Goal: Information Seeking & Learning: Learn about a topic

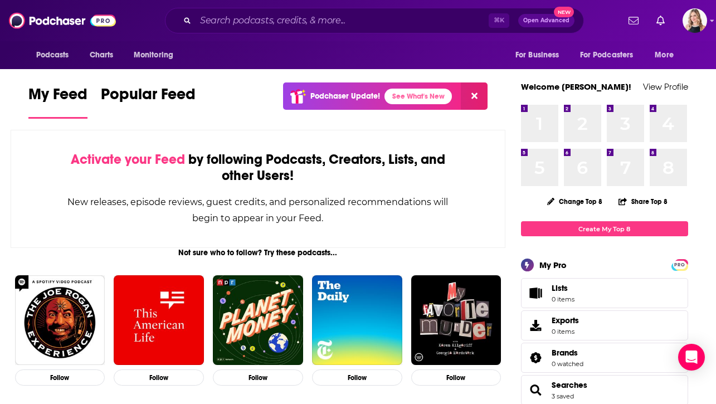
click at [108, 215] on div "New releases, episode reviews, guest credits, and personalized recommendations …" at bounding box center [258, 210] width 383 height 32
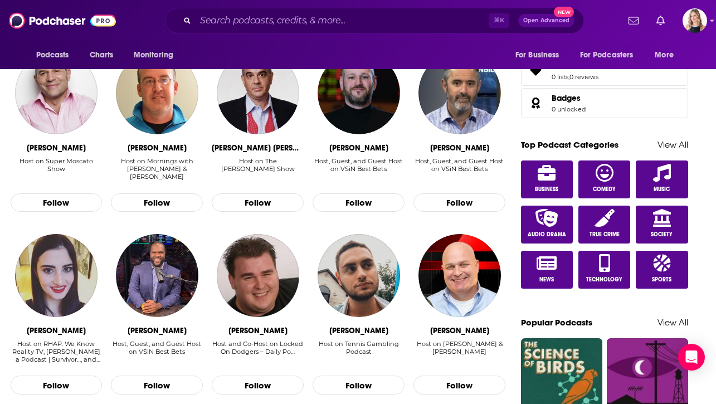
scroll to position [560, 0]
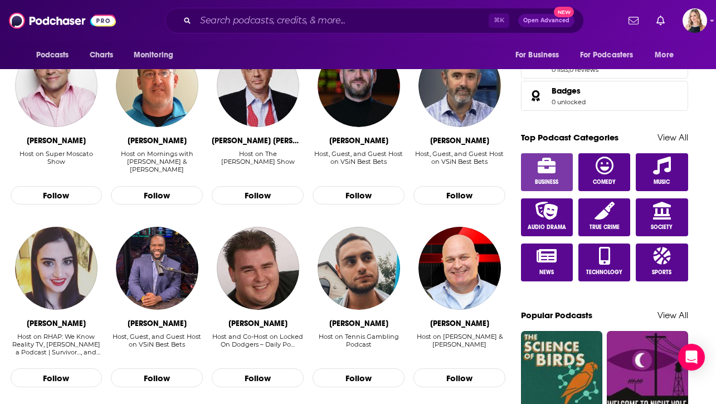
click at [541, 171] on icon at bounding box center [547, 166] width 18 height 16
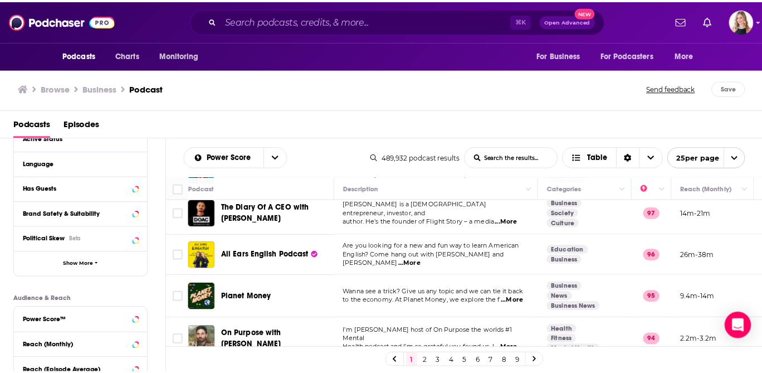
scroll to position [51, 243]
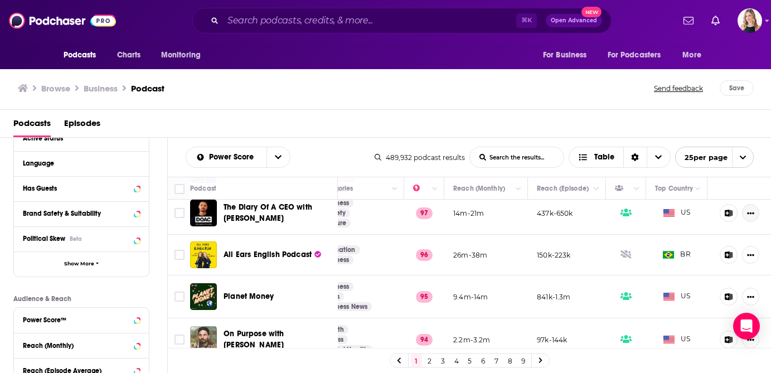
click at [716, 213] on icon "Show More Button" at bounding box center [750, 213] width 7 height 2
click at [675, 130] on div "Podcasts Episodes" at bounding box center [387, 125] width 749 height 23
click at [679, 142] on div "Power Score List Search Input Search the results... Table 489,932 podcast resul…" at bounding box center [470, 157] width 604 height 39
click at [716, 162] on div "Power Score List Search Input Search the results... Table 489,932 podcast resul…" at bounding box center [470, 157] width 604 height 39
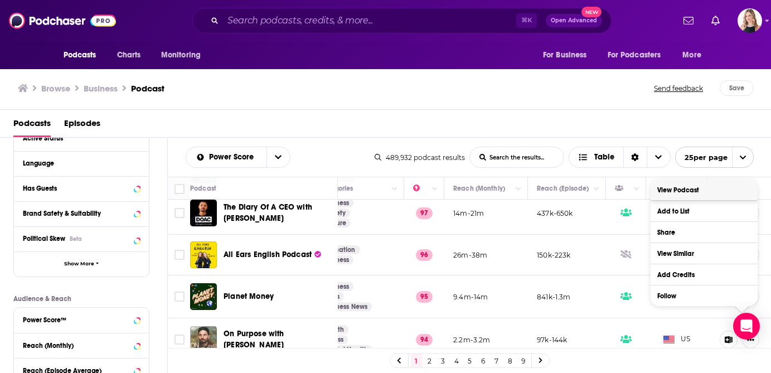
click at [716, 192] on link "View Podcast" at bounding box center [703, 189] width 107 height 21
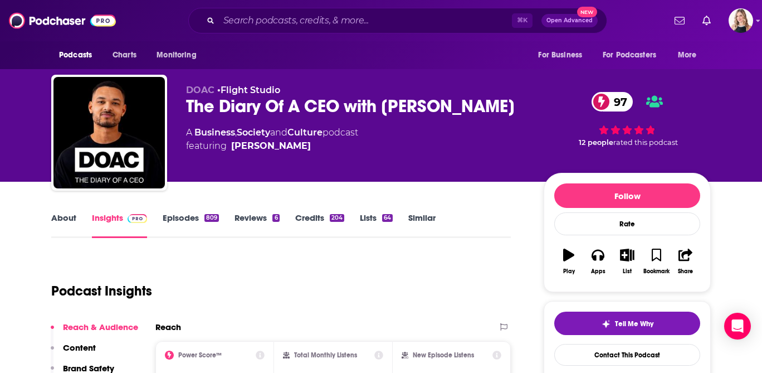
scroll to position [193, 0]
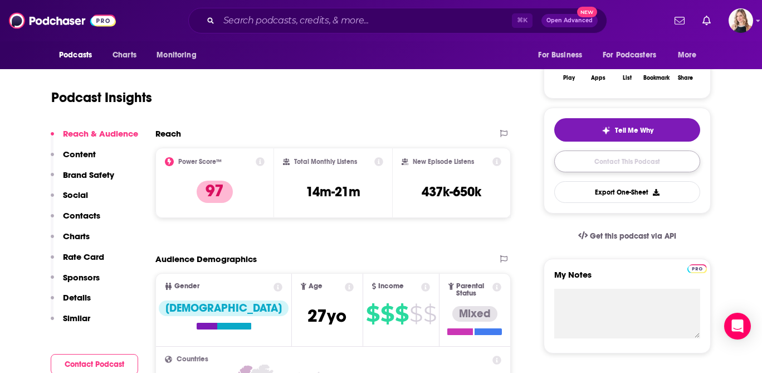
click at [611, 161] on link "Contact This Podcast" at bounding box center [627, 161] width 146 height 22
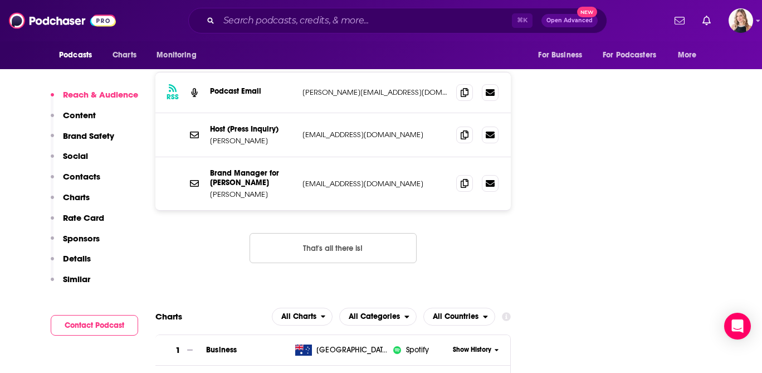
scroll to position [1339, 0]
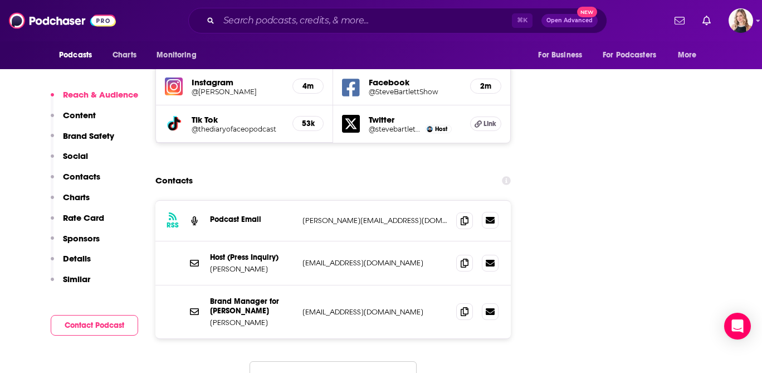
click at [487, 216] on icon at bounding box center [490, 220] width 9 height 9
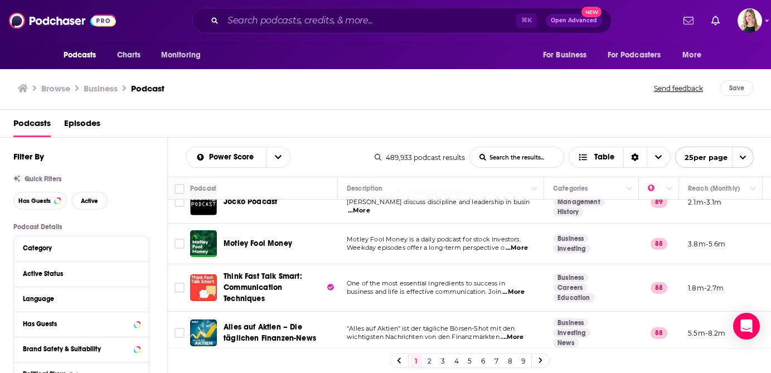
scroll to position [373, 0]
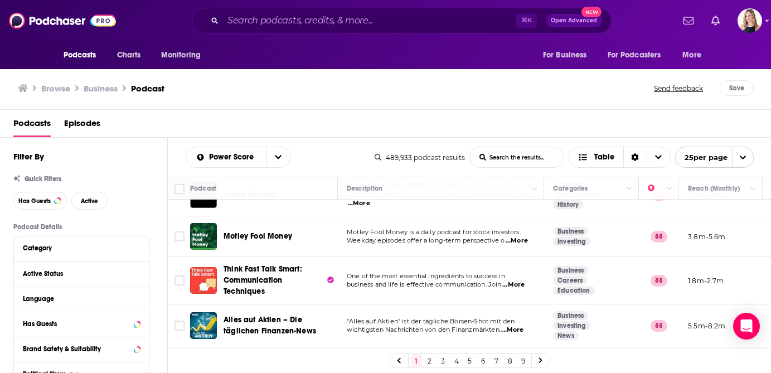
click at [414, 236] on span "Weekday episodes offer a long-term perspective o" at bounding box center [426, 240] width 158 height 8
click at [525, 236] on span "...More" at bounding box center [516, 240] width 22 height 9
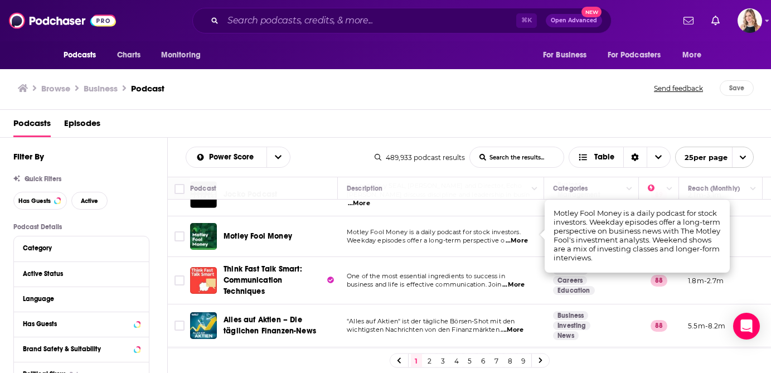
click at [525, 236] on span "...More" at bounding box center [516, 240] width 22 height 9
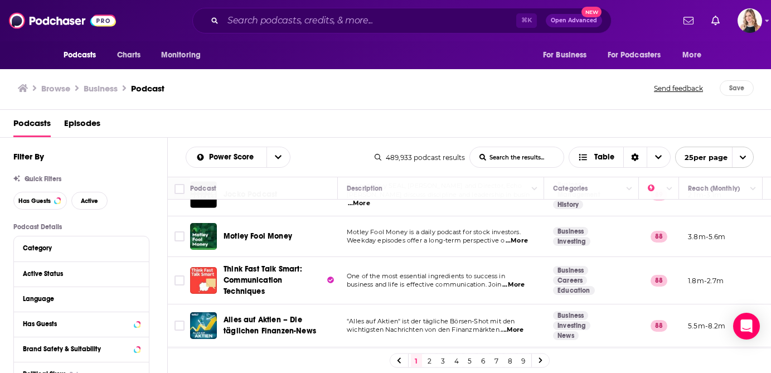
click at [525, 236] on span "...More" at bounding box center [516, 240] width 22 height 9
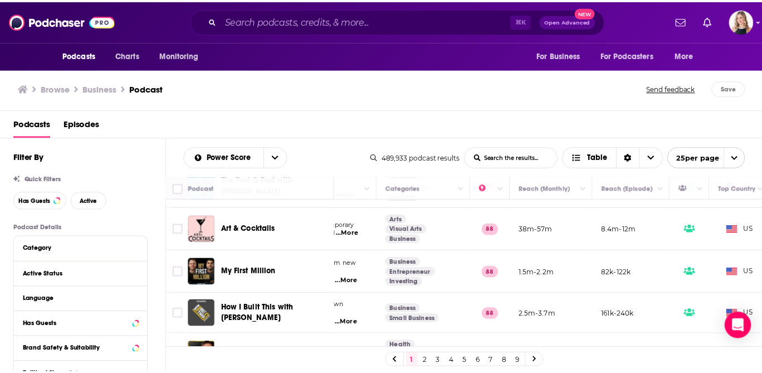
scroll to position [603, 243]
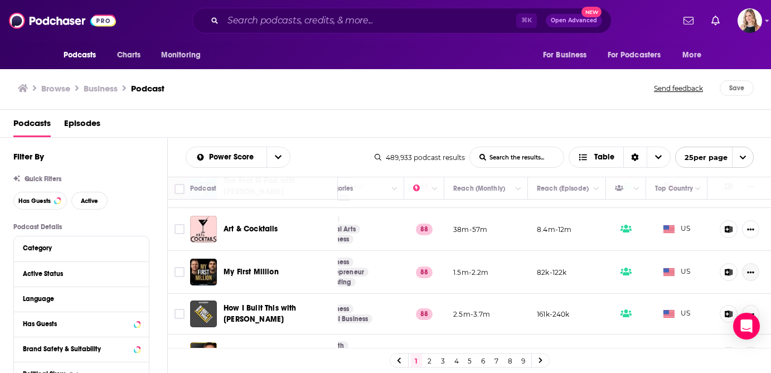
click at [716, 263] on button "Show More Button" at bounding box center [750, 272] width 17 height 18
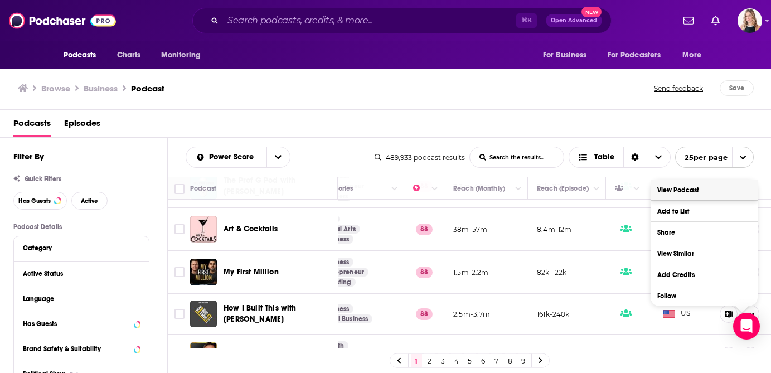
click at [687, 193] on link "View Podcast" at bounding box center [703, 189] width 107 height 21
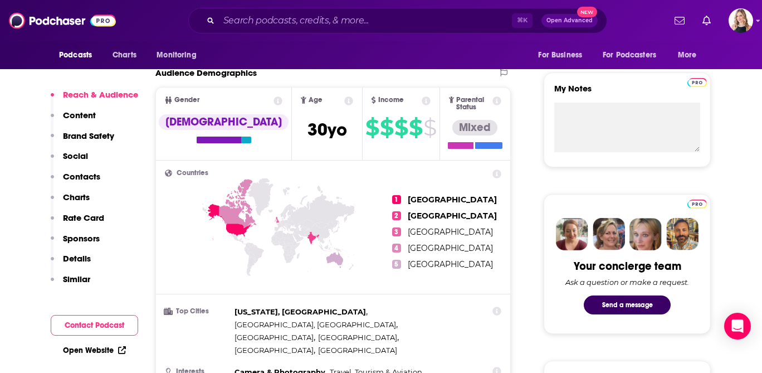
scroll to position [143, 0]
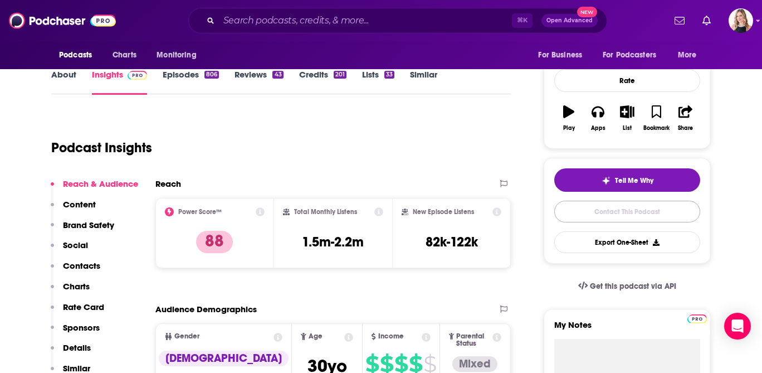
click at [595, 215] on link "Contact This Podcast" at bounding box center [627, 212] width 146 height 22
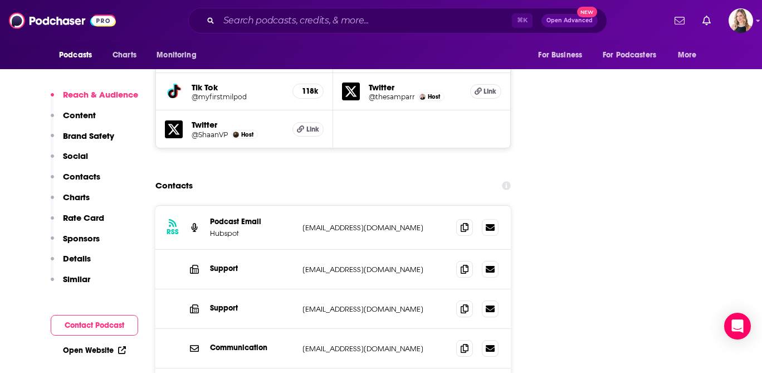
scroll to position [1378, 0]
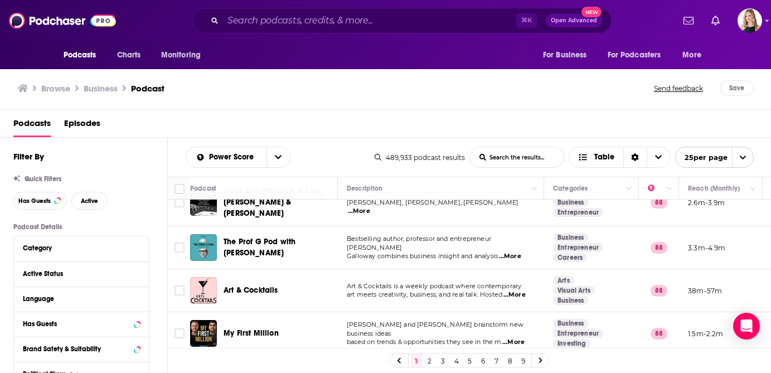
scroll to position [534, 0]
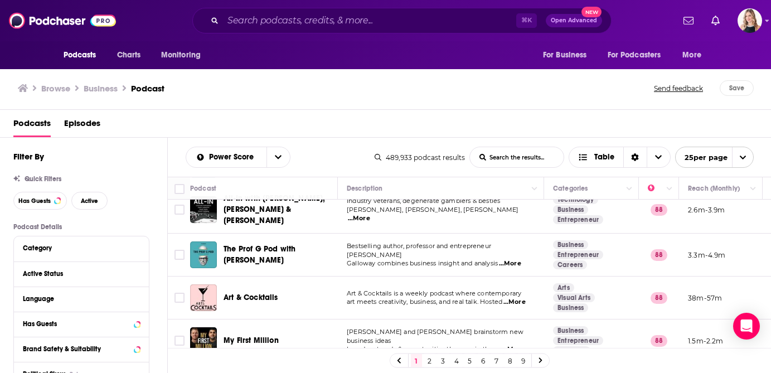
click at [517, 259] on span "...More" at bounding box center [510, 263] width 22 height 9
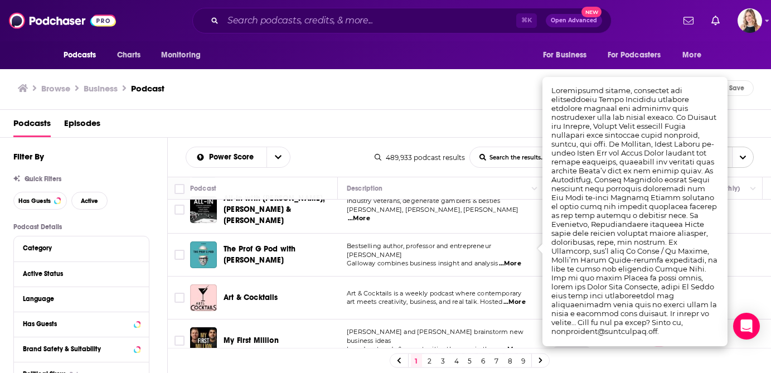
click at [517, 259] on span "...More" at bounding box center [510, 263] width 22 height 9
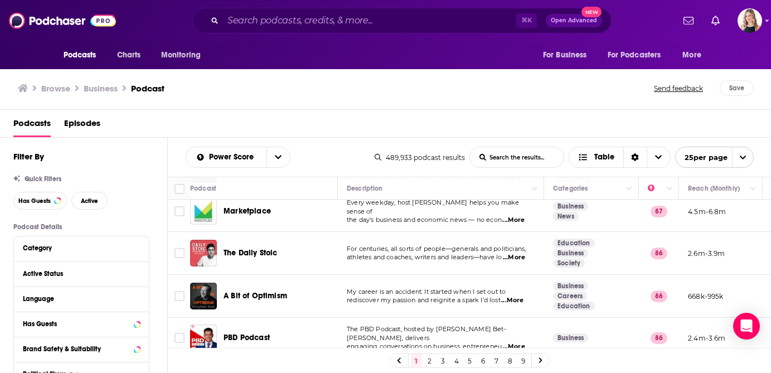
scroll to position [925, 0]
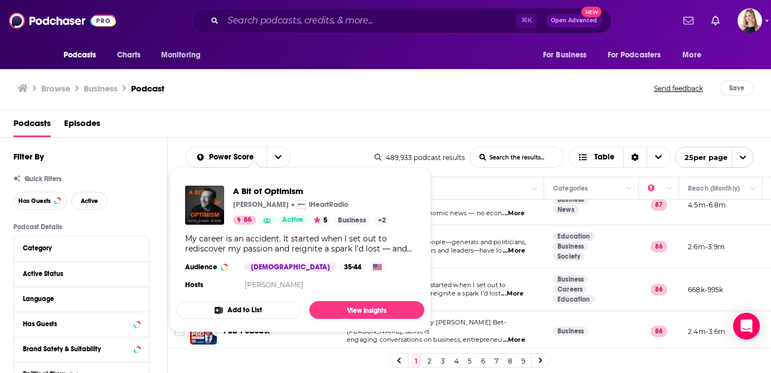
click at [467, 268] on td "My career is an accident. It started when I set out to rediscover my passion an…" at bounding box center [441, 289] width 206 height 43
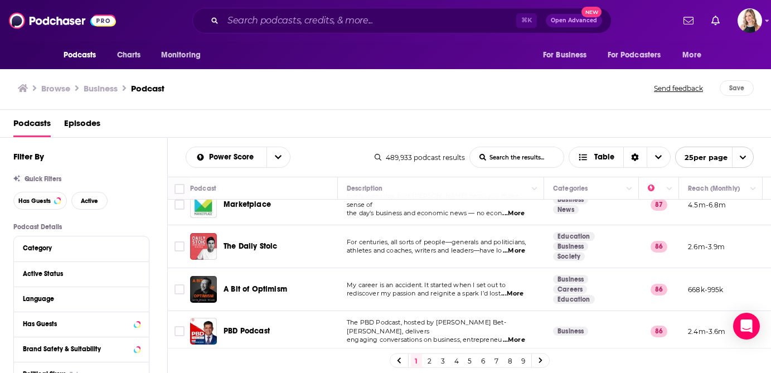
click at [423, 359] on div "1 2 3 4 5 6 7 8 9" at bounding box center [470, 360] width 160 height 14
click at [427, 360] on link "2" at bounding box center [429, 360] width 11 height 13
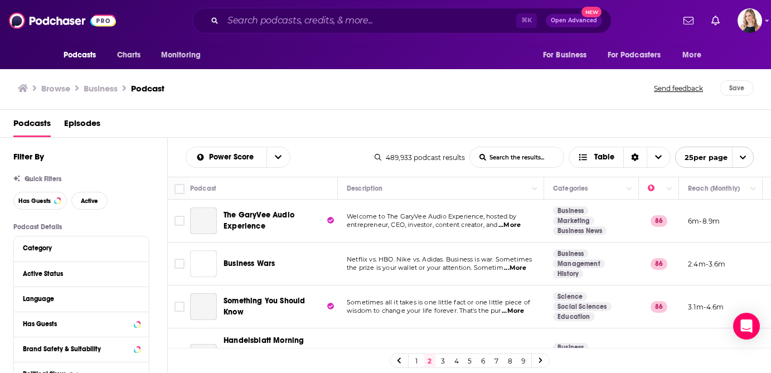
scroll to position [7, 0]
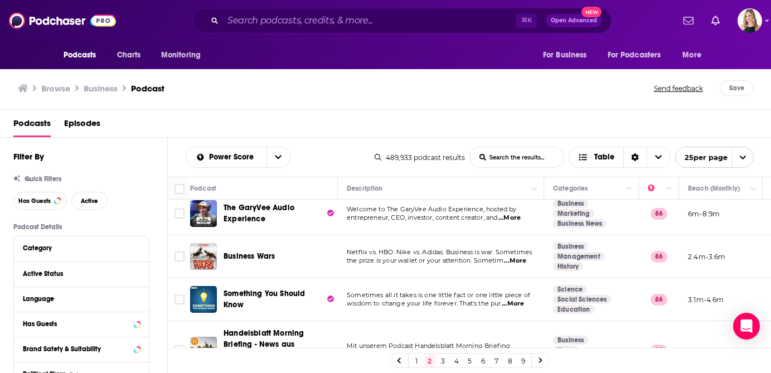
click at [511, 156] on input "List Search Input" at bounding box center [517, 157] width 94 height 20
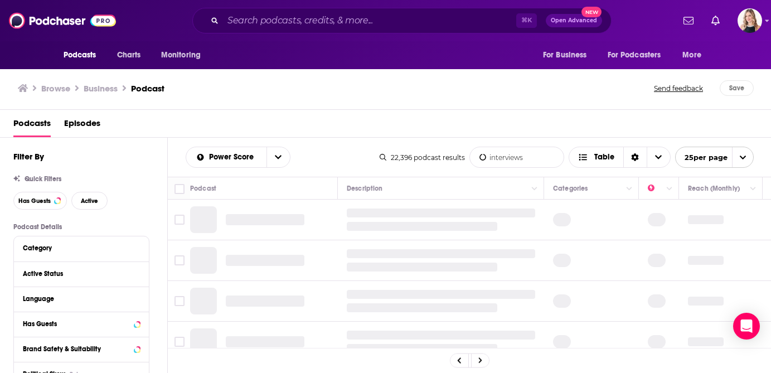
type input "interviews"
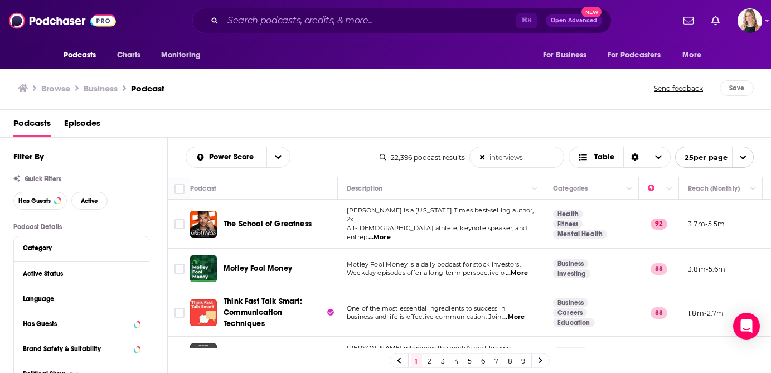
click at [348, 152] on div "Power Score interviews List Search Input Search the results... Table" at bounding box center [283, 157] width 194 height 21
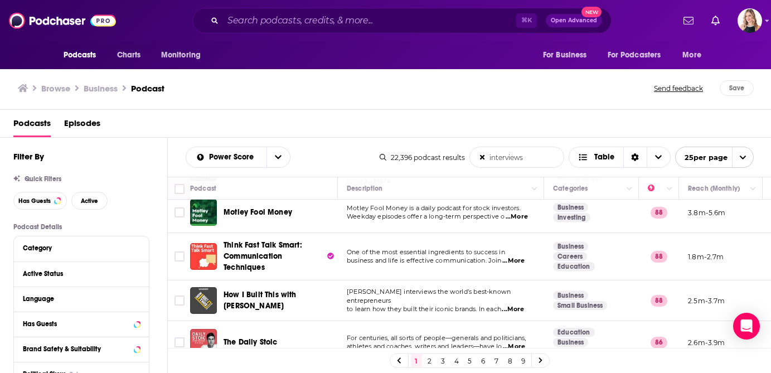
scroll to position [80, 0]
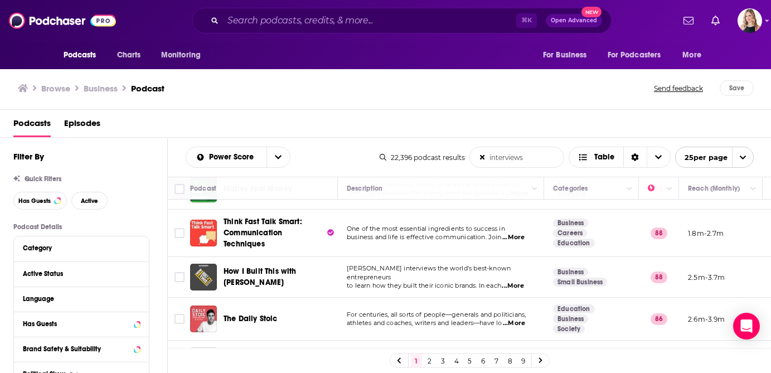
click at [513, 233] on span "...More" at bounding box center [513, 237] width 22 height 9
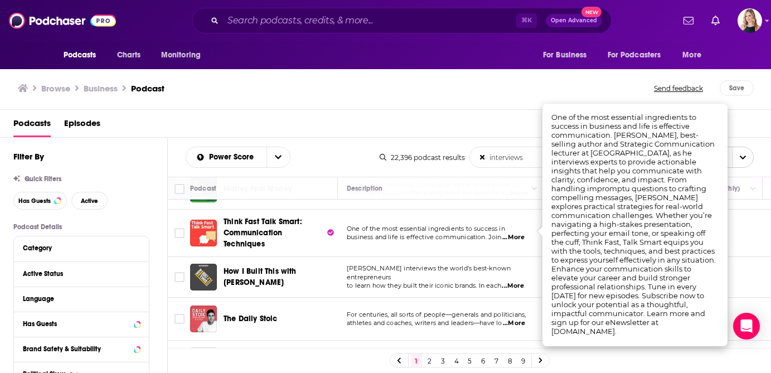
click at [513, 233] on span "...More" at bounding box center [513, 237] width 22 height 9
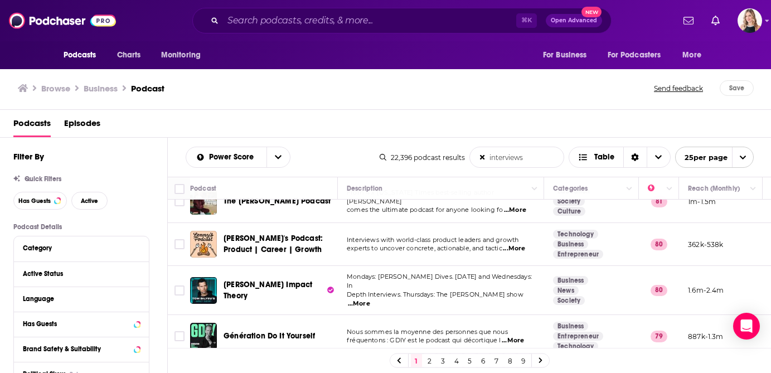
scroll to position [507, 0]
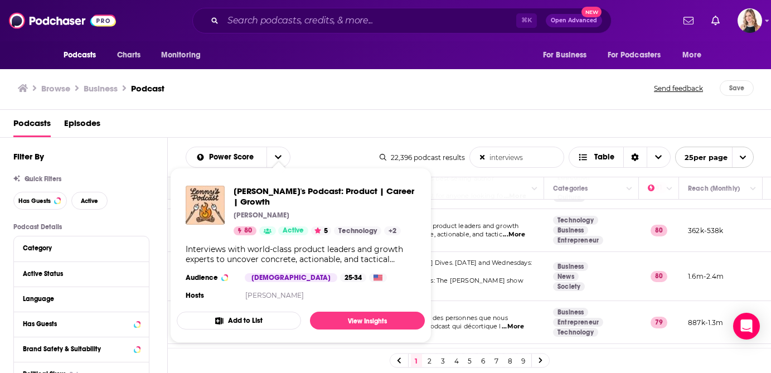
click at [469, 230] on span "experts to uncover concrete, actionable, and tactic" at bounding box center [424, 234] width 155 height 8
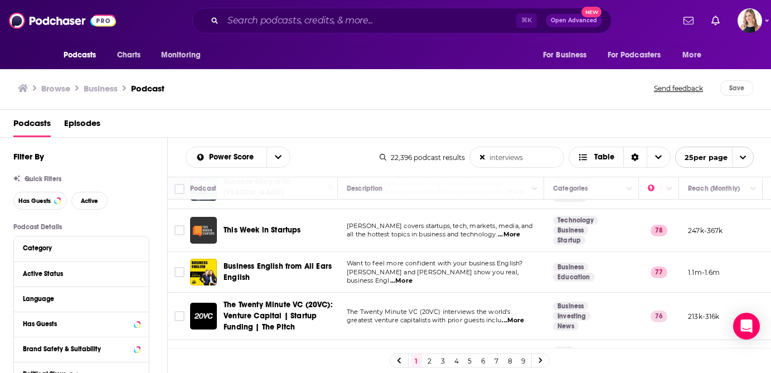
scroll to position [778, 0]
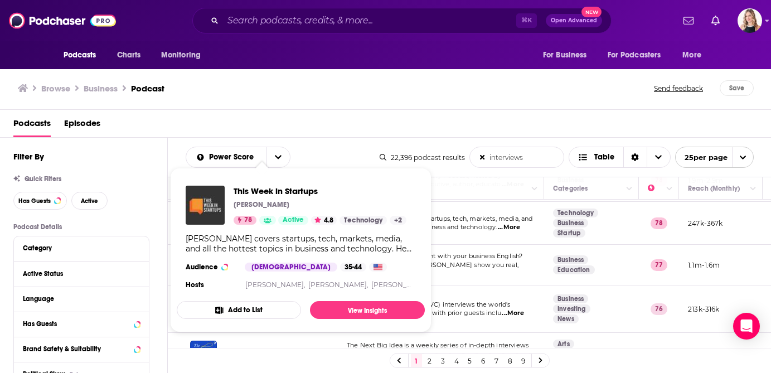
click at [469, 252] on span "Want to feel more confident with your business English?" at bounding box center [435, 256] width 176 height 8
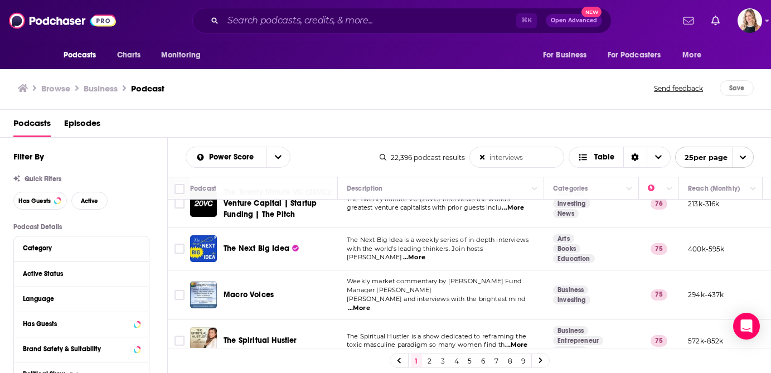
scroll to position [898, 0]
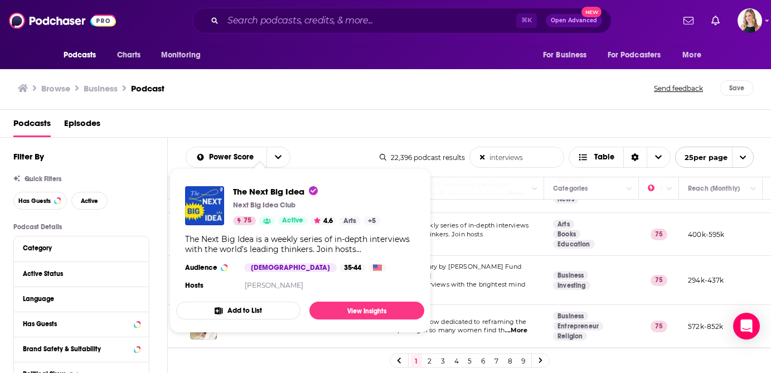
click at [466, 221] on span "The Next Big Idea is a weekly series of in-depth interviews" at bounding box center [438, 225] width 182 height 8
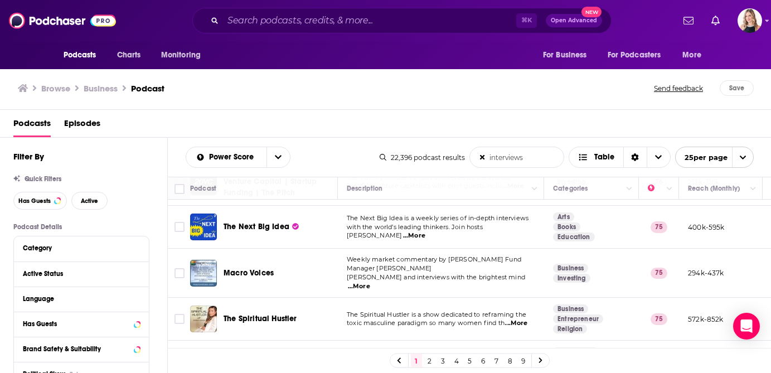
scroll to position [927, 0]
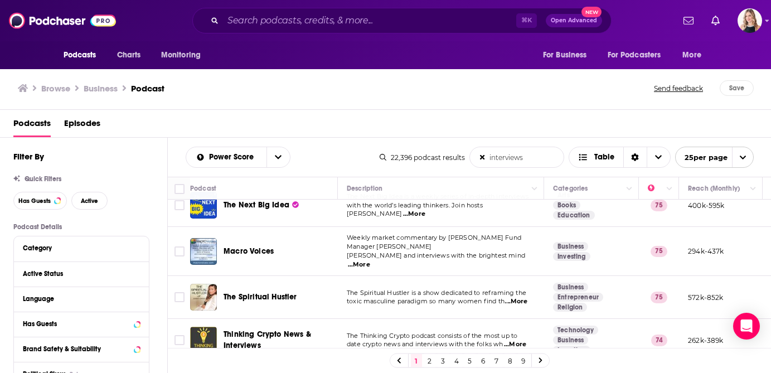
click at [429, 359] on link "2" at bounding box center [429, 360] width 11 height 13
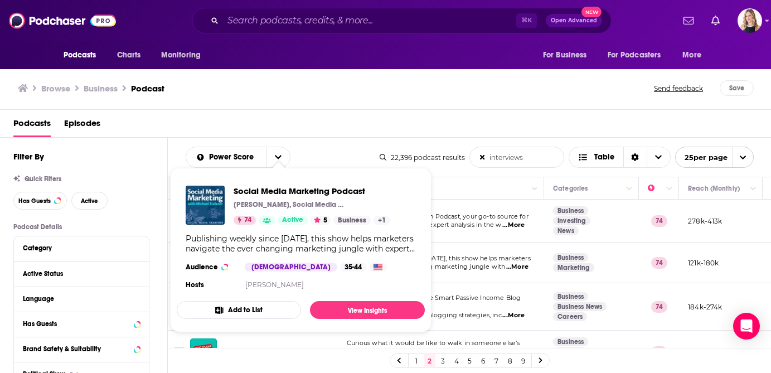
click at [479, 262] on span "navigate the ever changing marketing jungle with" at bounding box center [426, 266] width 158 height 8
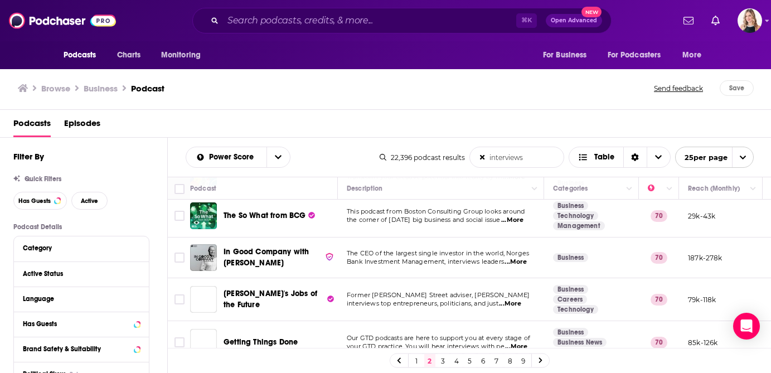
scroll to position [665, 0]
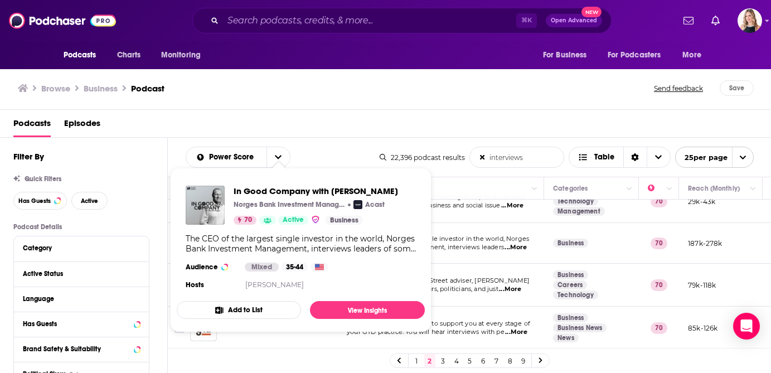
click at [454, 259] on td "The CEO of the largest single investor in the world, Norges Bank Investment Man…" at bounding box center [441, 243] width 206 height 41
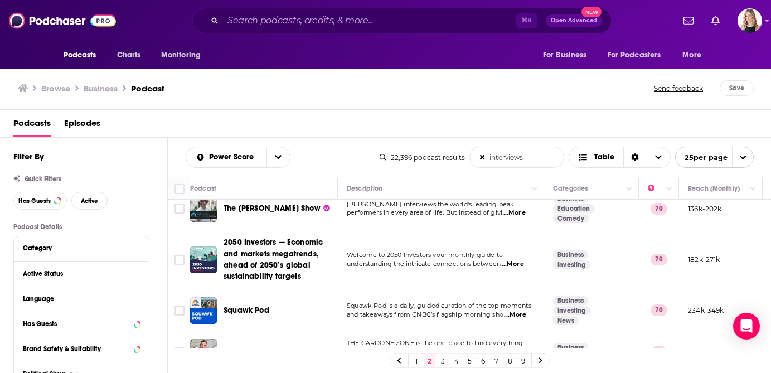
scroll to position [942, 0]
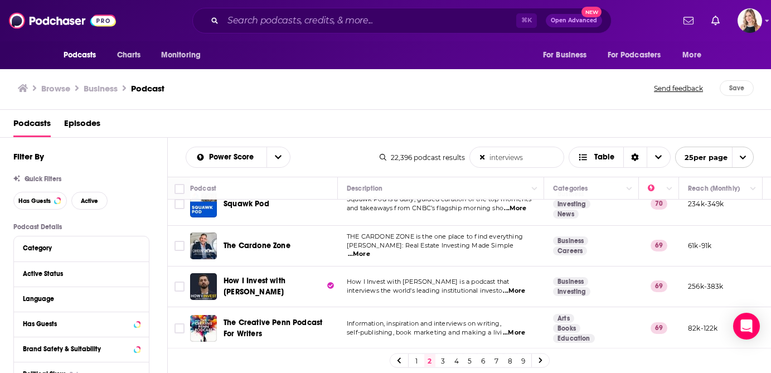
click at [444, 358] on link "3" at bounding box center [442, 360] width 11 height 13
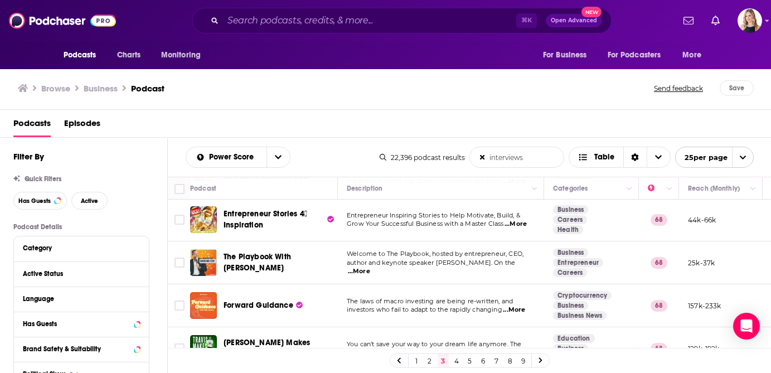
scroll to position [137, 0]
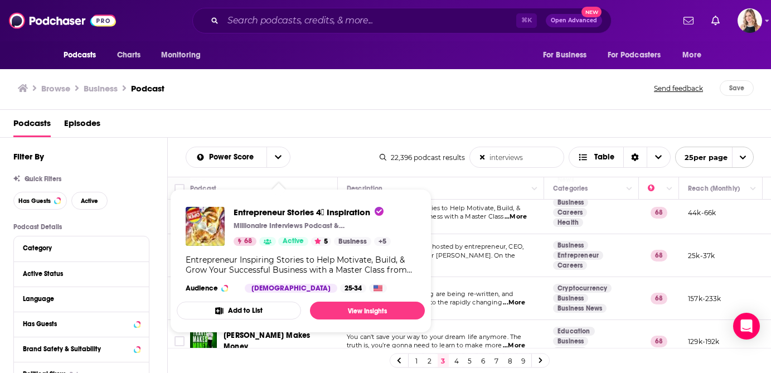
click at [456, 228] on td "Entrepreneur Inspiring Stories to Help Motivate, Build, & Grow Your Successful …" at bounding box center [441, 212] width 206 height 43
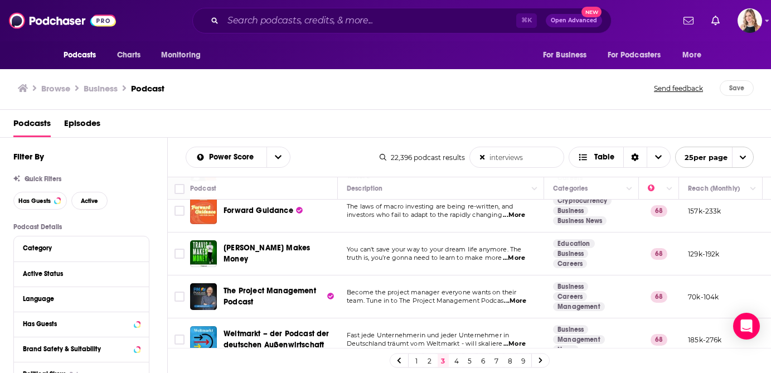
scroll to position [104, 0]
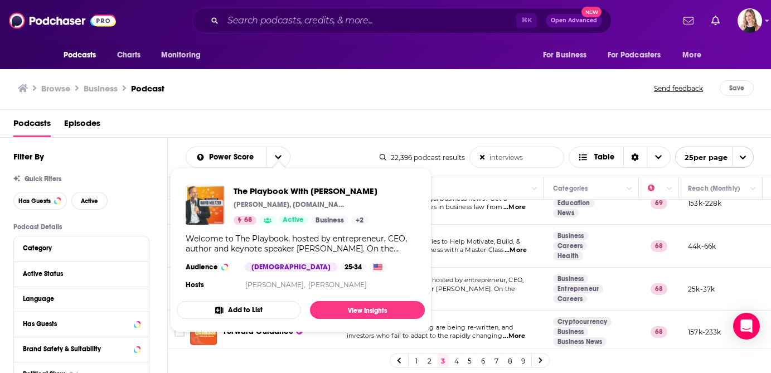
click at [465, 273] on td "Welcome to The Playbook, hosted by entrepreneur, CEO, author and keynote speake…" at bounding box center [441, 288] width 206 height 43
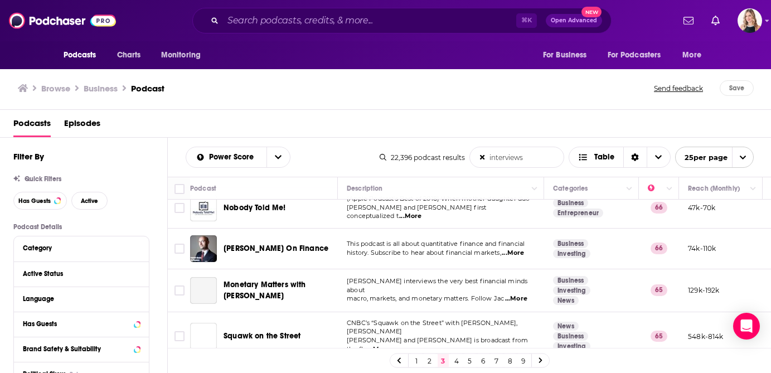
scroll to position [980, 0]
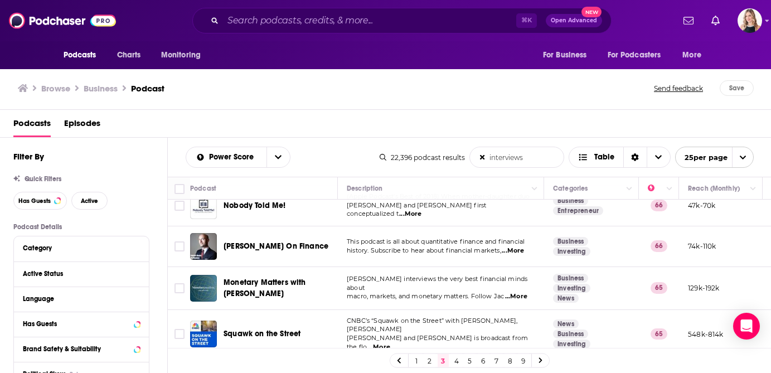
click at [455, 358] on link "4" at bounding box center [456, 360] width 11 height 13
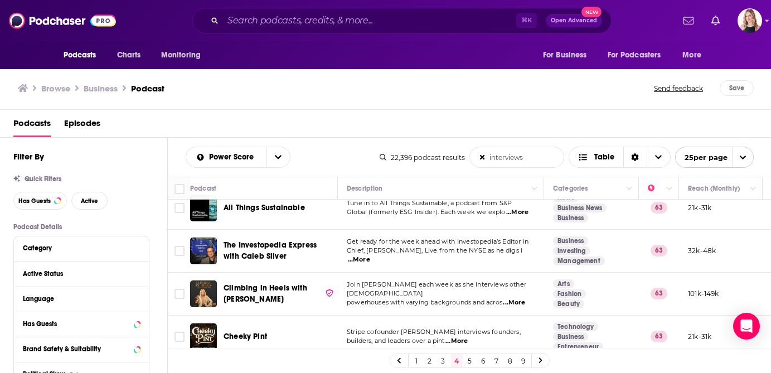
scroll to position [960, 0]
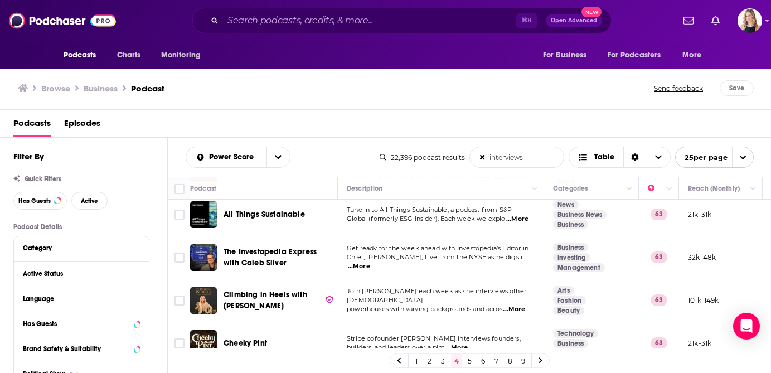
click at [466, 359] on link "5" at bounding box center [469, 360] width 11 height 13
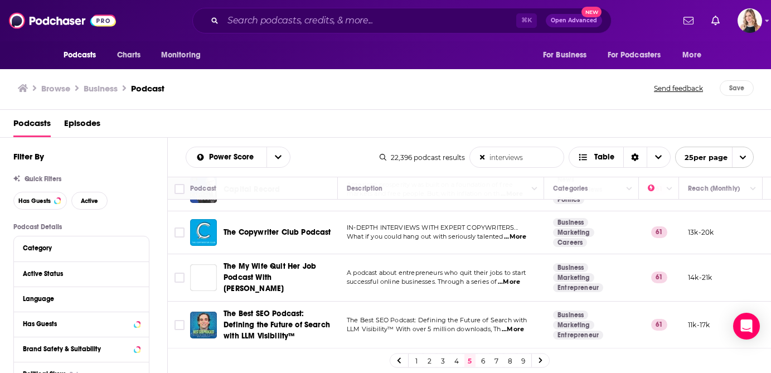
scroll to position [945, 0]
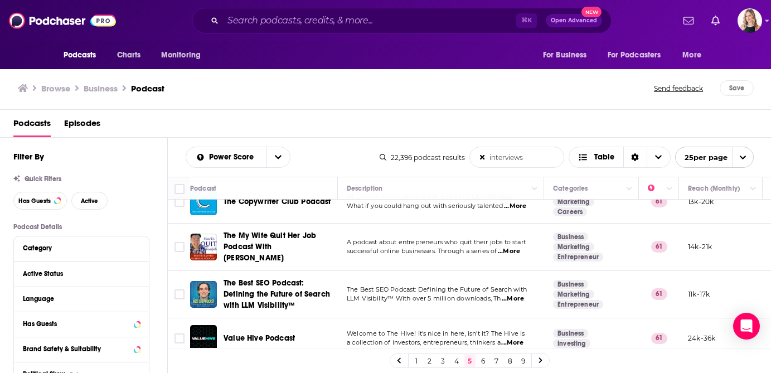
click at [484, 360] on link "6" at bounding box center [483, 360] width 11 height 13
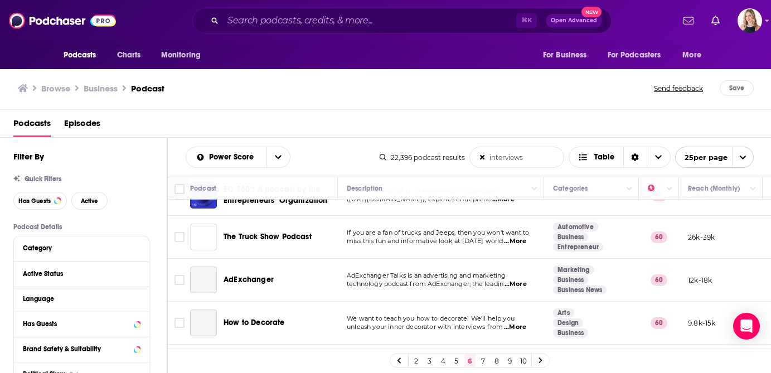
scroll to position [918, 0]
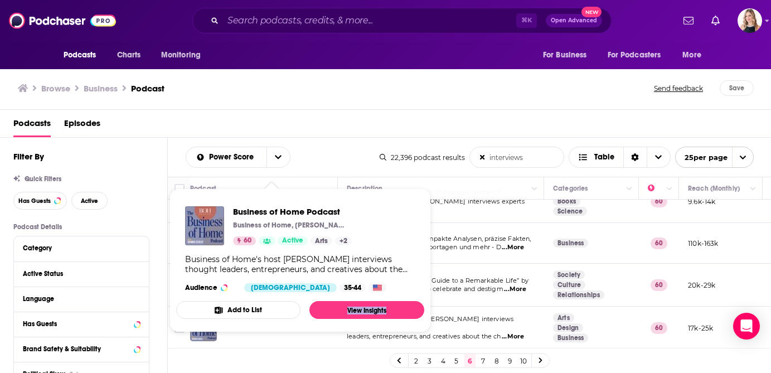
click at [476, 292] on td "“Solo - The Single Person's Guide to a Remarkable Life” by Dr. Peter McGraw, se…" at bounding box center [441, 285] width 206 height 43
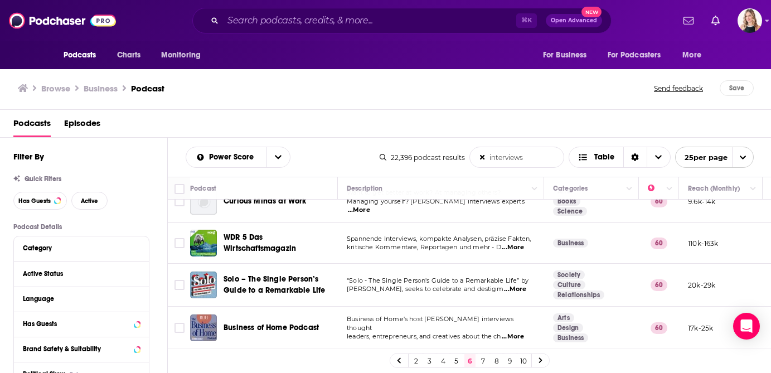
click at [482, 361] on link "7" at bounding box center [483, 360] width 11 height 13
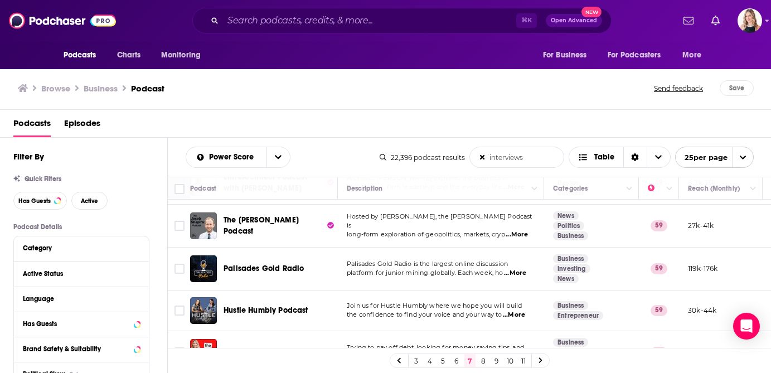
scroll to position [965, 0]
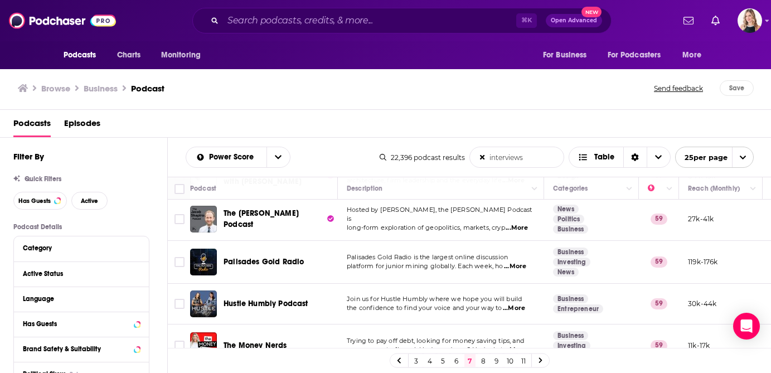
click at [479, 358] on link "8" at bounding box center [483, 360] width 11 height 13
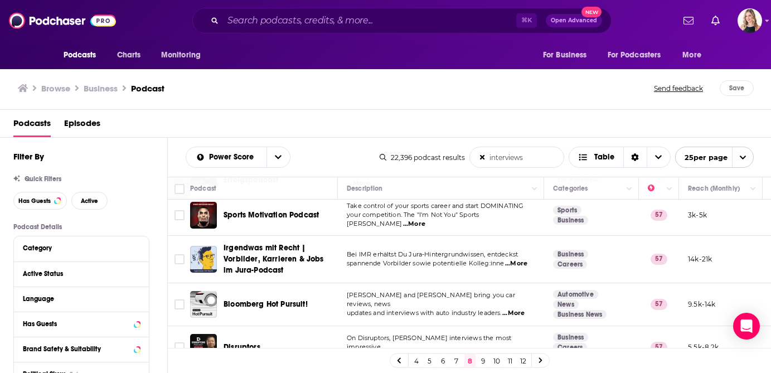
scroll to position [1036, 0]
click at [483, 357] on link "9" at bounding box center [483, 360] width 11 height 13
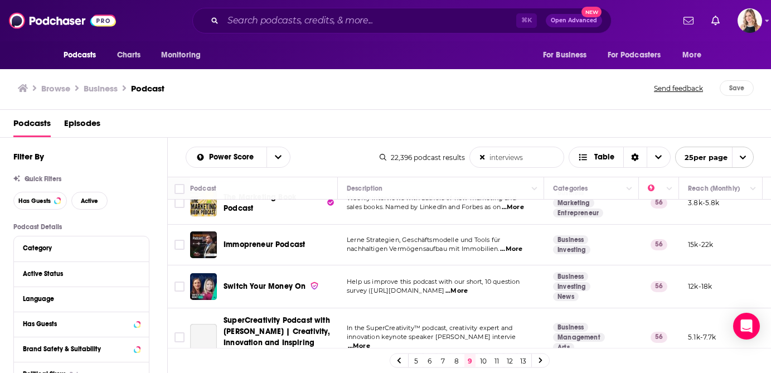
scroll to position [1011, 0]
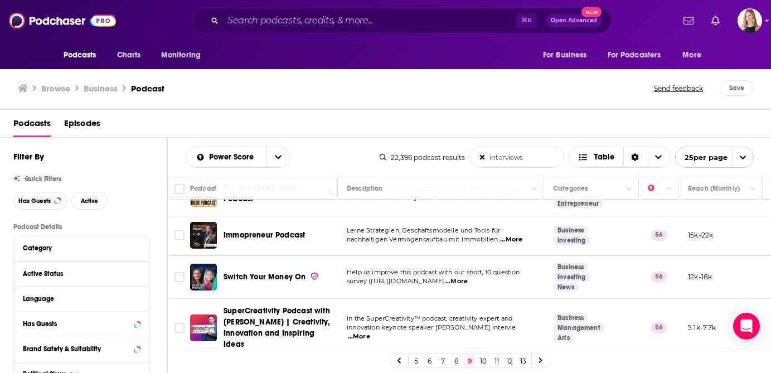
click at [485, 360] on link "10" at bounding box center [483, 360] width 11 height 13
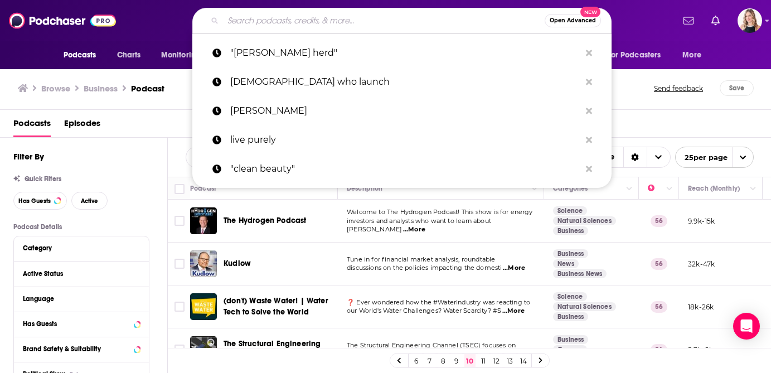
click at [302, 22] on input "Search podcasts, credits, & more..." at bounding box center [384, 21] width 322 height 18
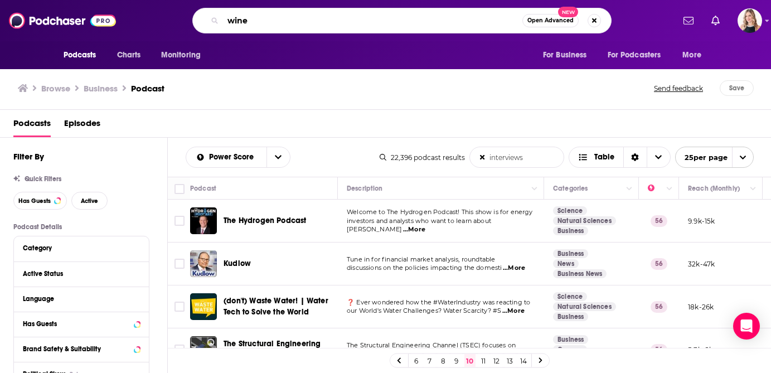
type input "wine"
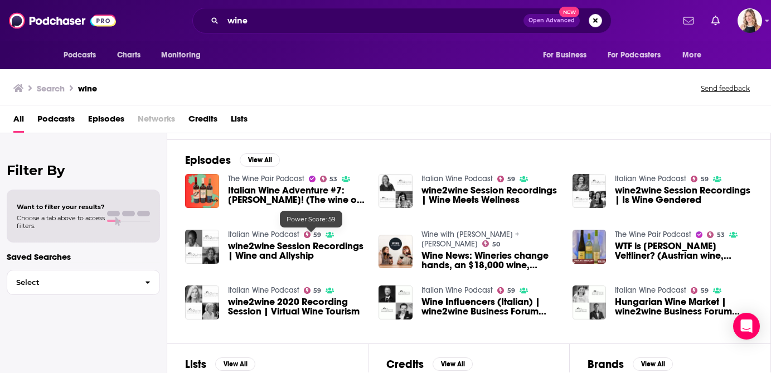
scroll to position [114, 0]
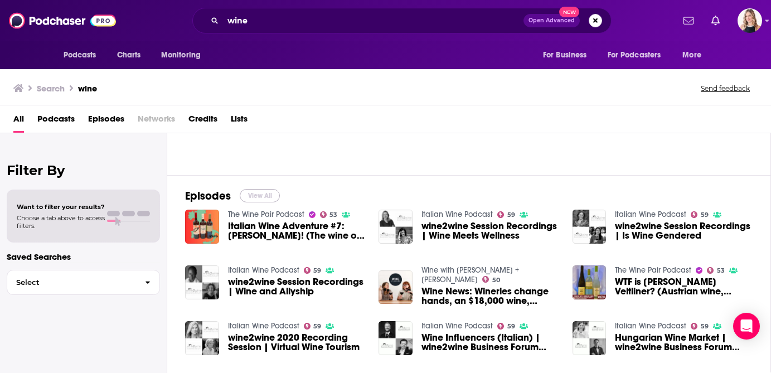
click at [257, 198] on button "View All" at bounding box center [260, 195] width 40 height 13
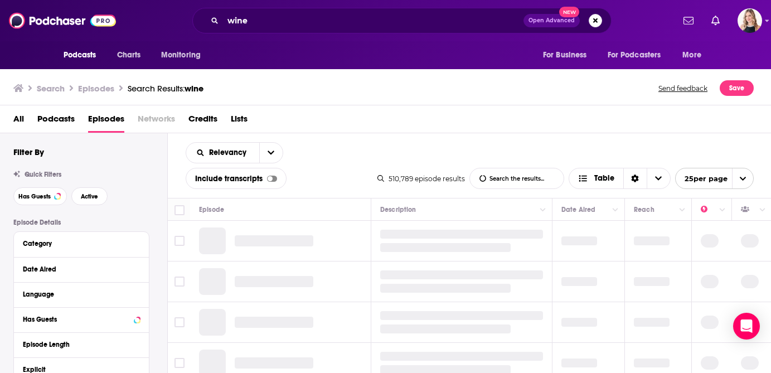
click at [57, 119] on span "Podcasts" at bounding box center [55, 121] width 37 height 23
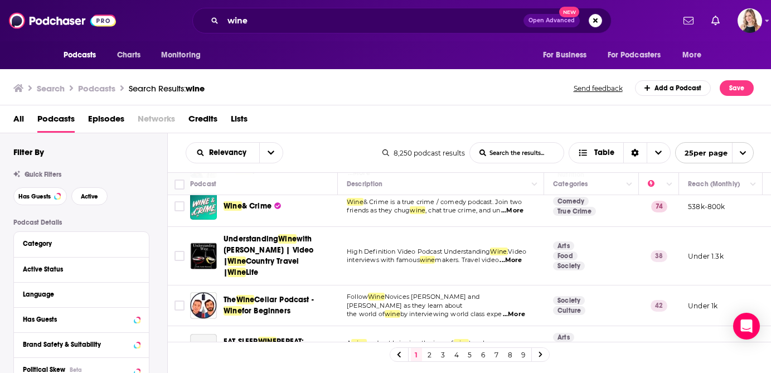
scroll to position [102, 0]
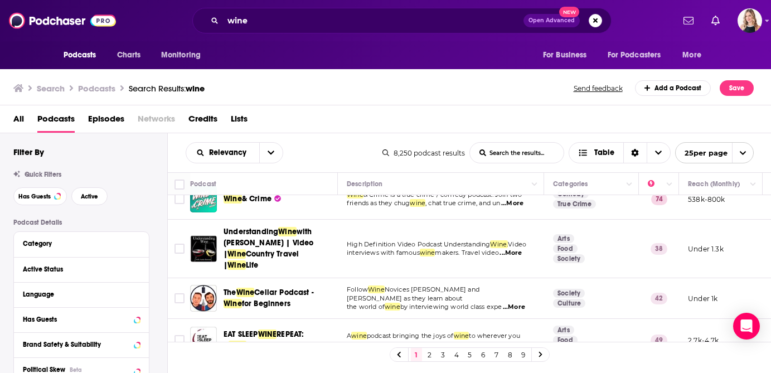
click at [542, 261] on td "High Definition Video Podcast Understanding Wine. Video interviews with famous …" at bounding box center [441, 249] width 206 height 59
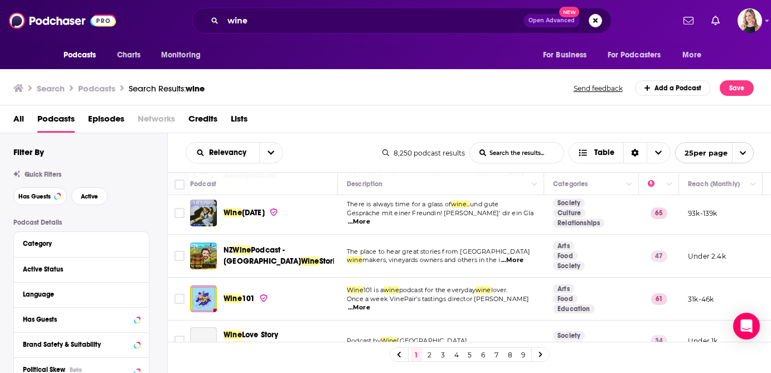
scroll to position [336, 0]
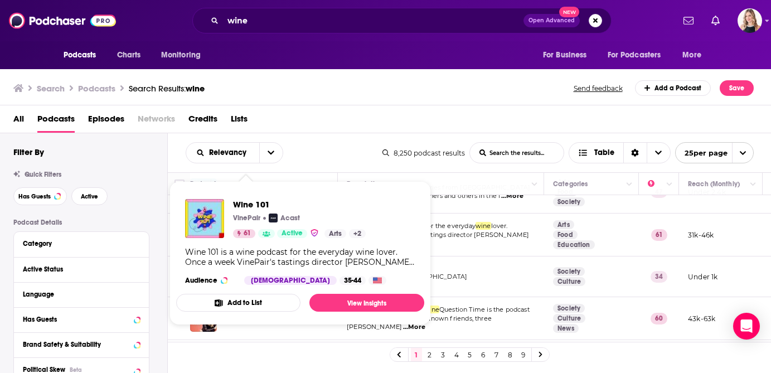
click at [476, 293] on td "Podcast by Wine Paris" at bounding box center [441, 276] width 206 height 41
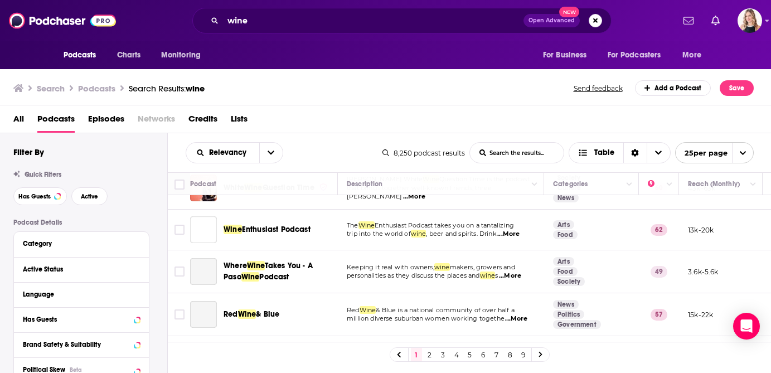
scroll to position [460, 0]
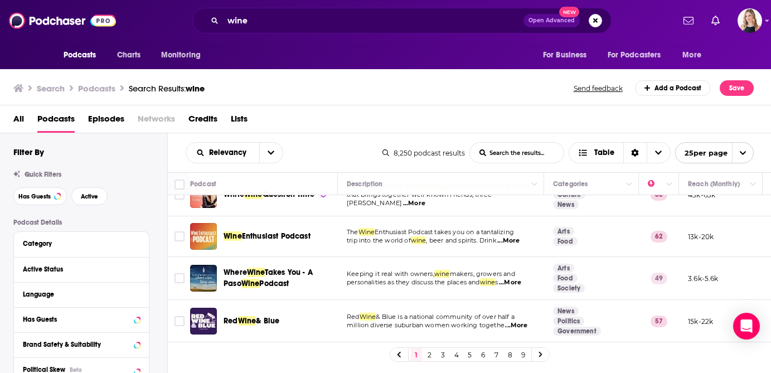
click at [520, 300] on td "Keeping it real with owners, wine makers, growers and personalities as they dis…" at bounding box center [441, 278] width 206 height 43
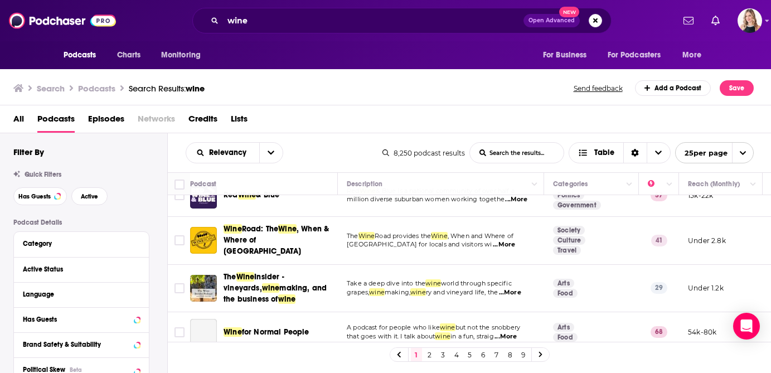
scroll to position [617, 0]
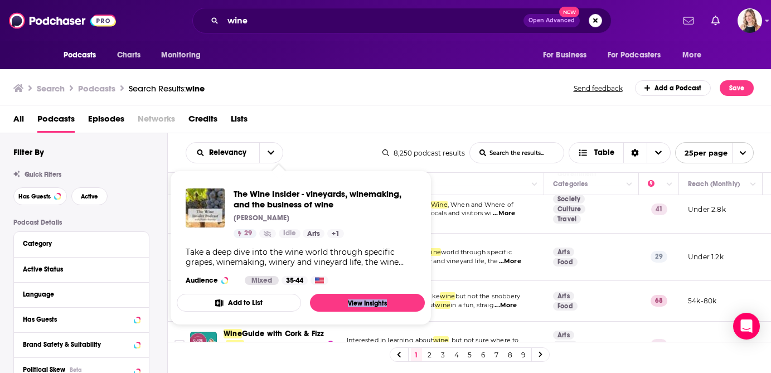
click at [519, 278] on td "Take a deep dive into the wine world through specific grapes, wine making, wine…" at bounding box center [441, 257] width 206 height 47
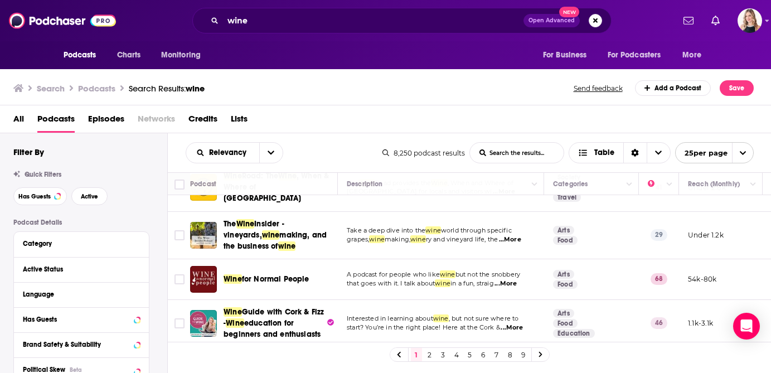
scroll to position [653, 0]
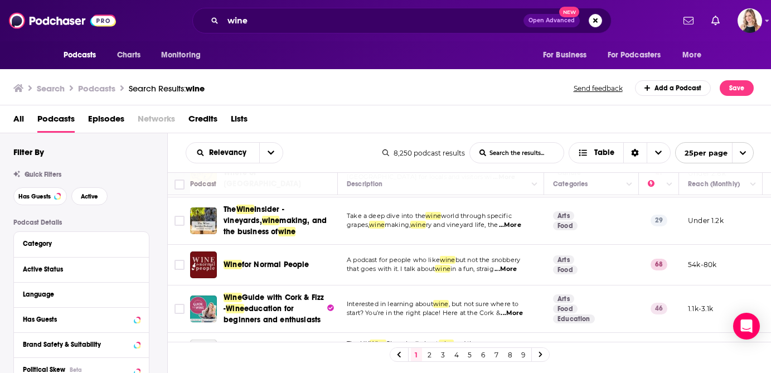
click at [538, 282] on td "A podcast for people who like wine but not the snobbery that goes with it. I ta…" at bounding box center [441, 265] width 206 height 41
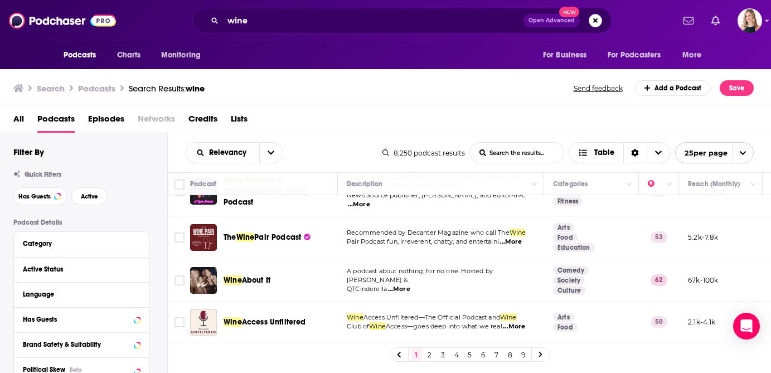
scroll to position [943, 0]
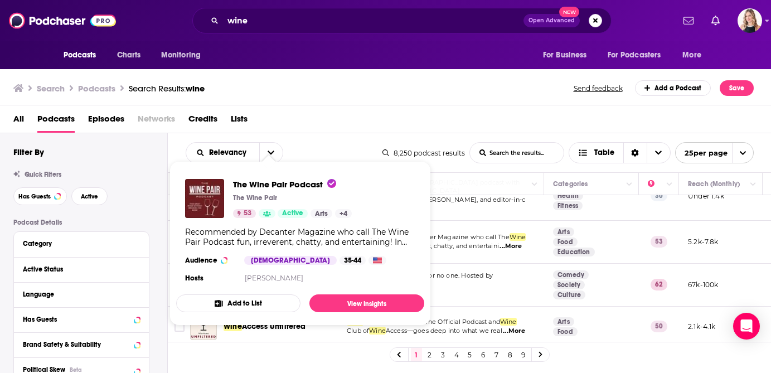
click at [537, 299] on td "A podcast about nothing, for no one. Hosted by Valkyrae & QTCinderella ...More" at bounding box center [441, 285] width 206 height 43
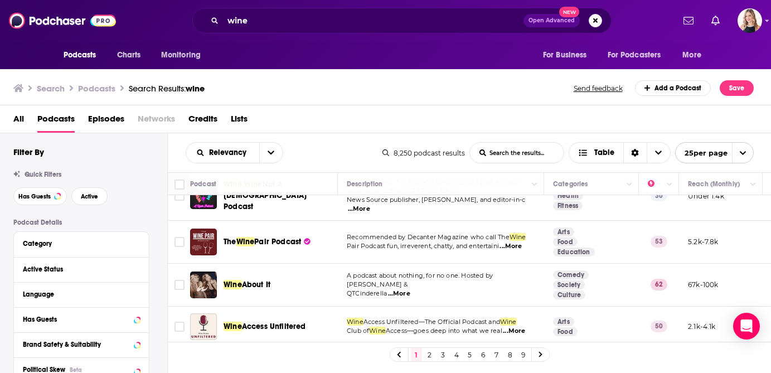
scroll to position [950, 0]
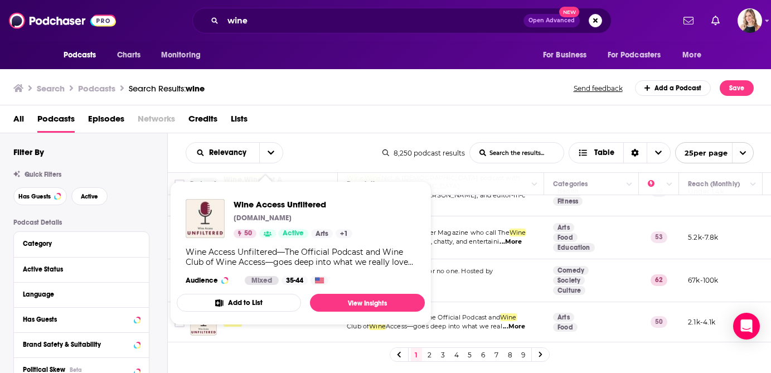
click at [514, 302] on td "Wine Access Unfiltered—The Official Podcast and Wine Club of Wine Access—goes d…" at bounding box center [441, 322] width 206 height 40
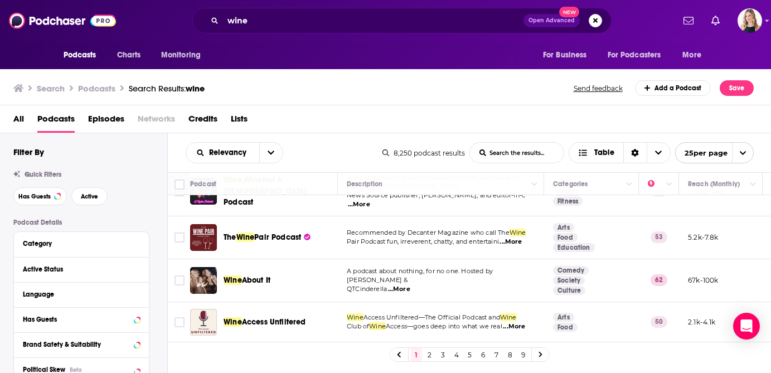
click at [429, 353] on link "2" at bounding box center [429, 354] width 11 height 13
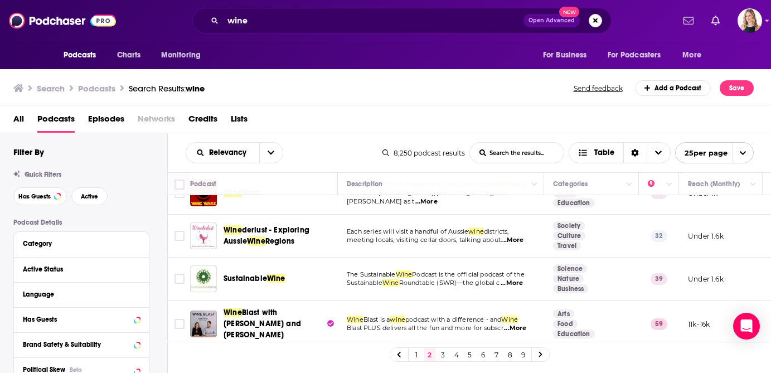
scroll to position [921, 0]
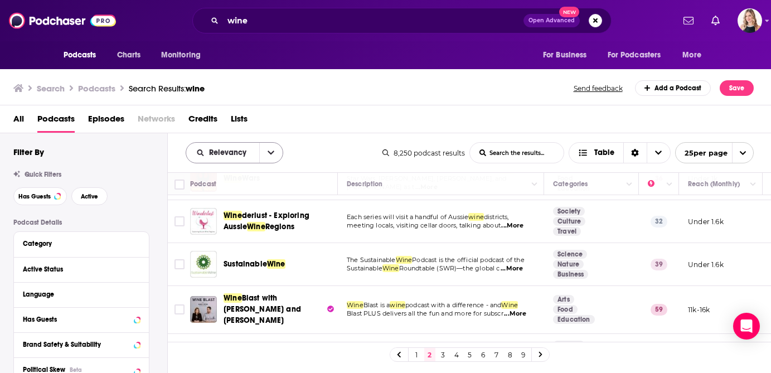
click at [259, 152] on button "open menu" at bounding box center [270, 153] width 23 height 20
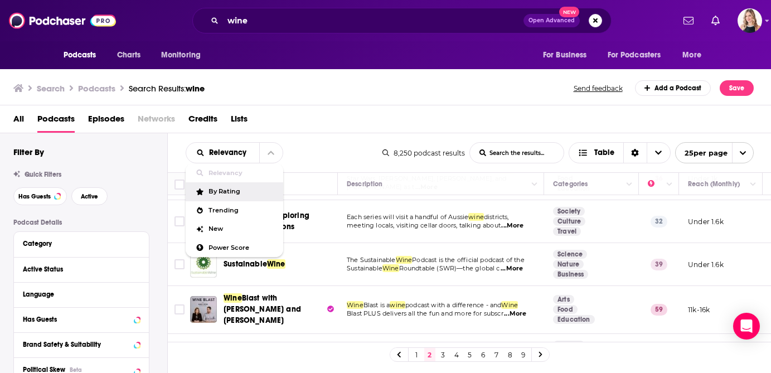
click at [230, 192] on span "By Rating" at bounding box center [241, 191] width 66 height 6
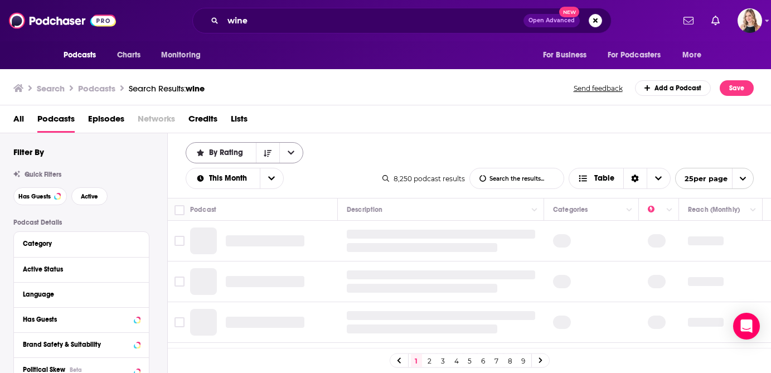
click at [213, 163] on div "By Rating" at bounding box center [245, 152] width 118 height 21
click at [235, 154] on span "By Rating" at bounding box center [228, 153] width 38 height 8
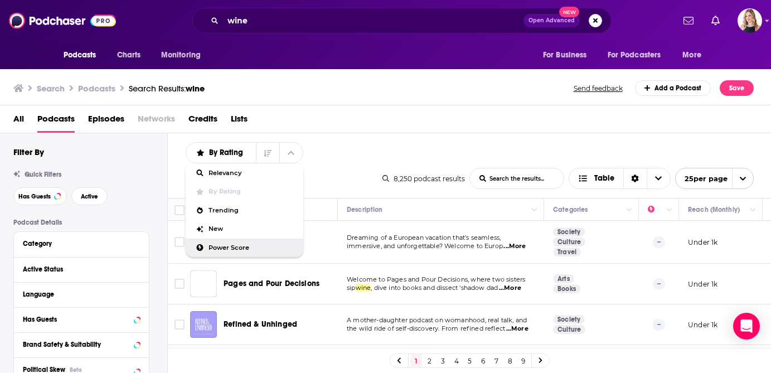
click at [241, 247] on span "Power Score" at bounding box center [251, 248] width 86 height 6
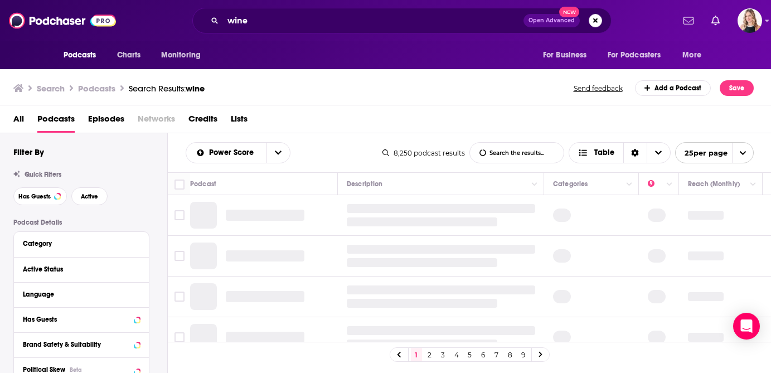
click at [309, 152] on div "Power Score List Search Input Search the results... Table" at bounding box center [284, 152] width 197 height 21
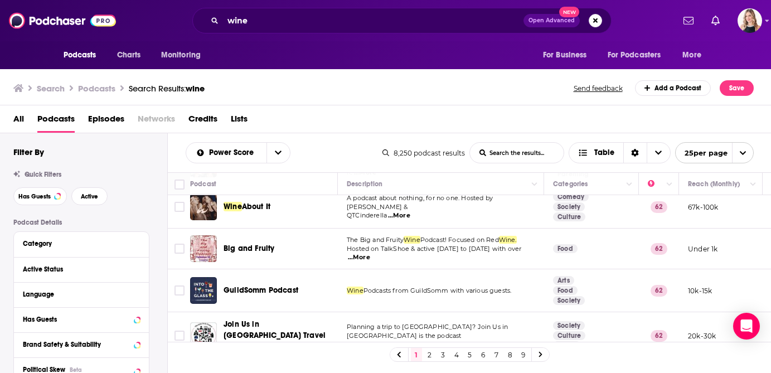
scroll to position [918, 0]
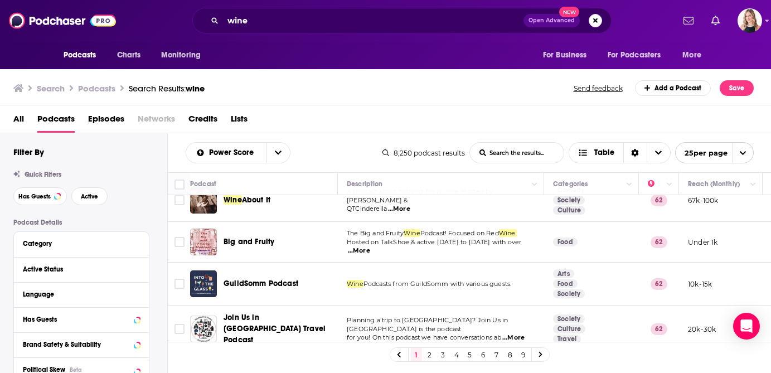
click at [427, 353] on link "2" at bounding box center [429, 354] width 11 height 13
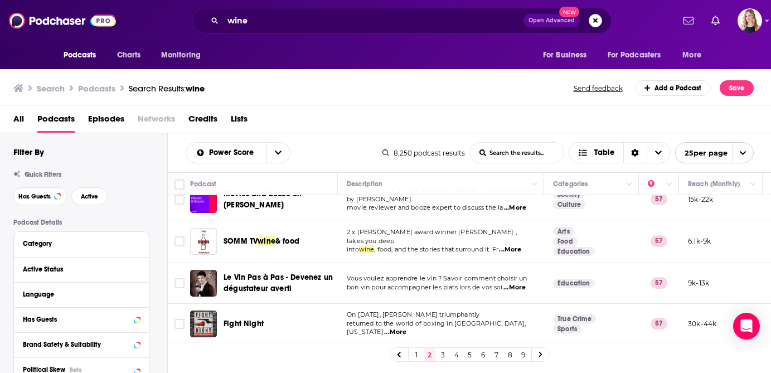
scroll to position [916, 0]
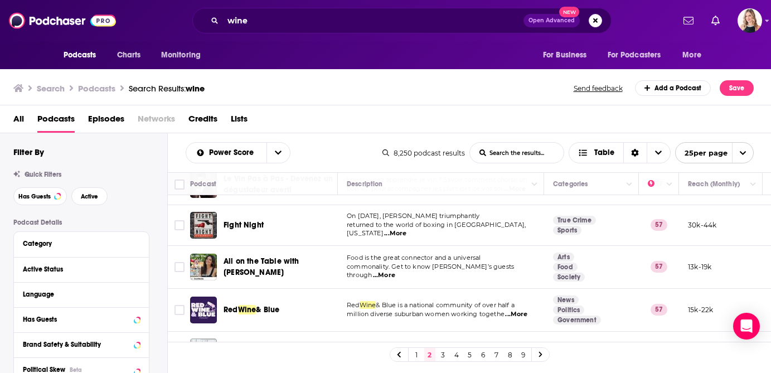
click at [443, 356] on link "3" at bounding box center [442, 354] width 11 height 13
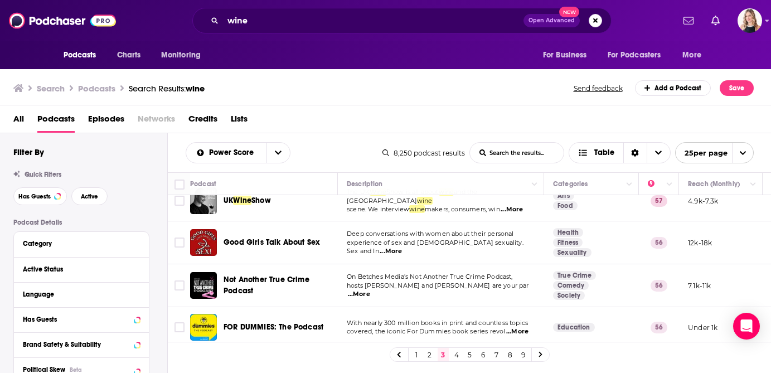
scroll to position [22, 0]
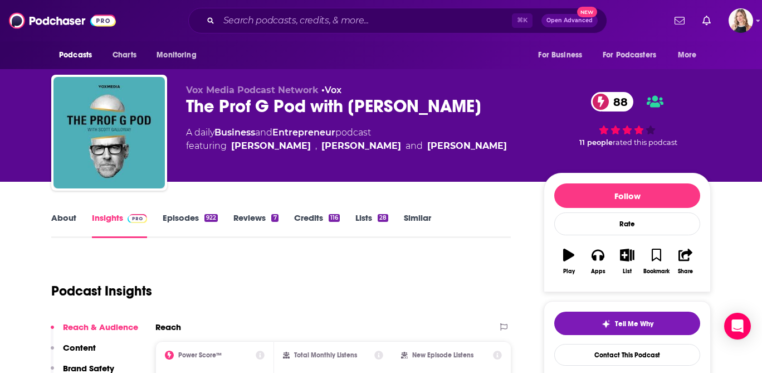
click at [277, 108] on div "The Prof G Pod with Scott Galloway 88" at bounding box center [356, 106] width 340 height 22
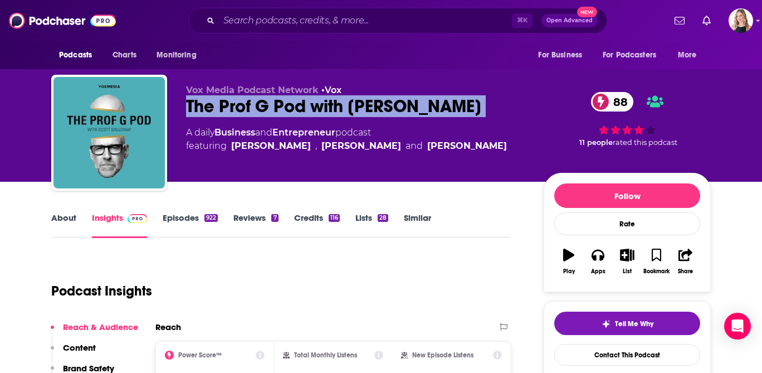
click at [277, 108] on div "The Prof G Pod with Scott Galloway 88" at bounding box center [356, 106] width 340 height 22
copy div "The Prof G Pod with Scott Galloway 88"
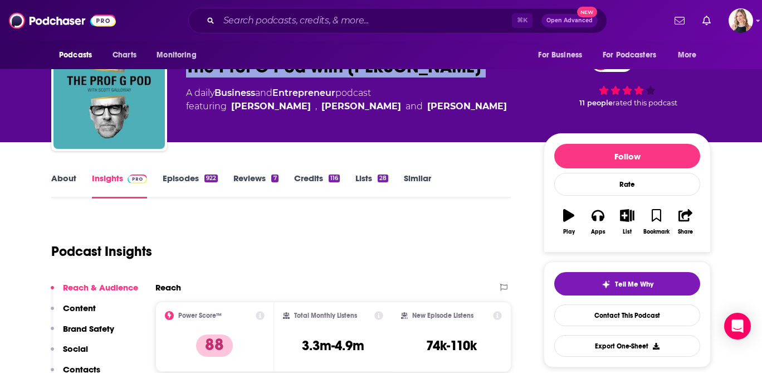
scroll to position [47, 0]
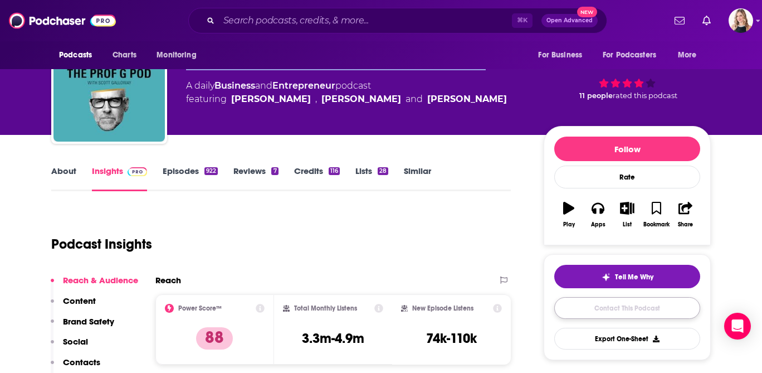
click at [599, 309] on link "Contact This Podcast" at bounding box center [627, 308] width 146 height 22
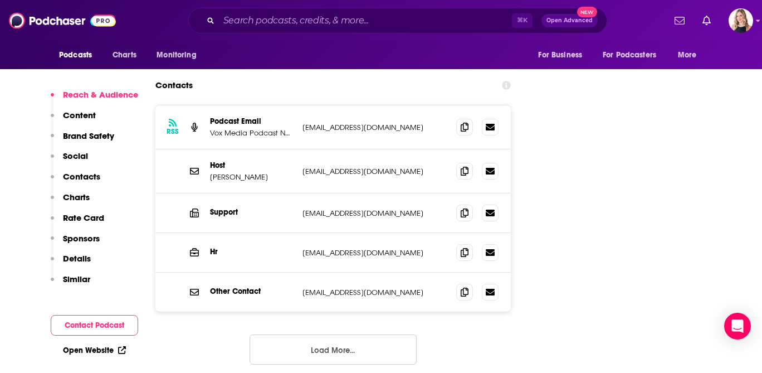
scroll to position [1500, 0]
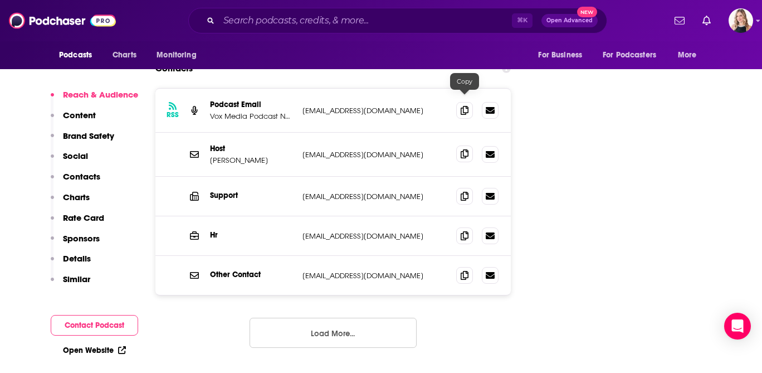
click at [464, 149] on icon at bounding box center [465, 153] width 8 height 9
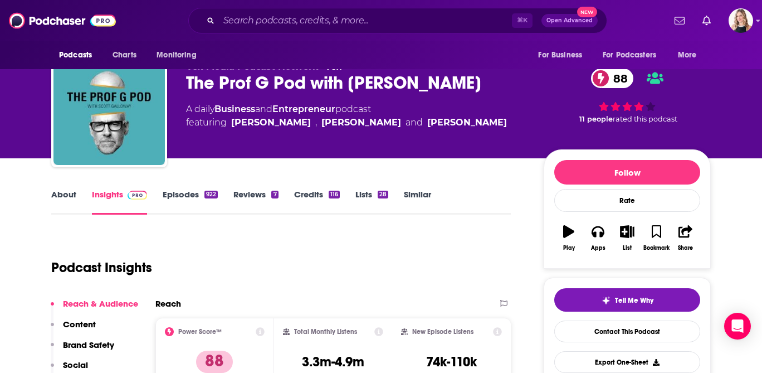
scroll to position [0, 0]
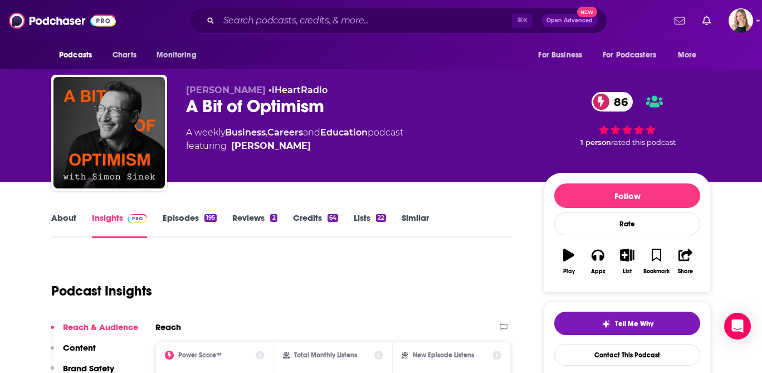
scroll to position [7, 0]
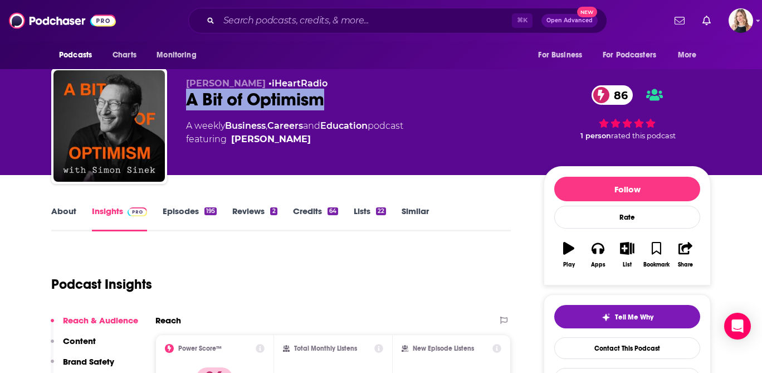
drag, startPoint x: 346, startPoint y: 100, endPoint x: 184, endPoint y: 108, distance: 161.3
click at [184, 108] on div "Simon Sinek • iHeartRadio A Bit of Optimism 86 A weekly Business , Careers and …" at bounding box center [381, 128] width 660 height 120
copy h2 "A Bit of Optimism"
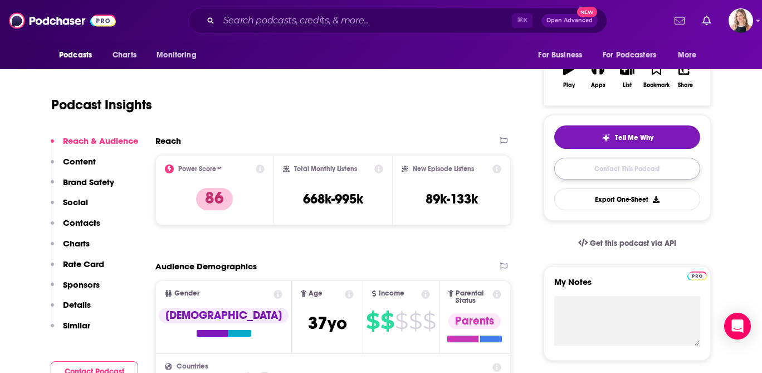
click at [577, 170] on link "Contact This Podcast" at bounding box center [627, 169] width 146 height 22
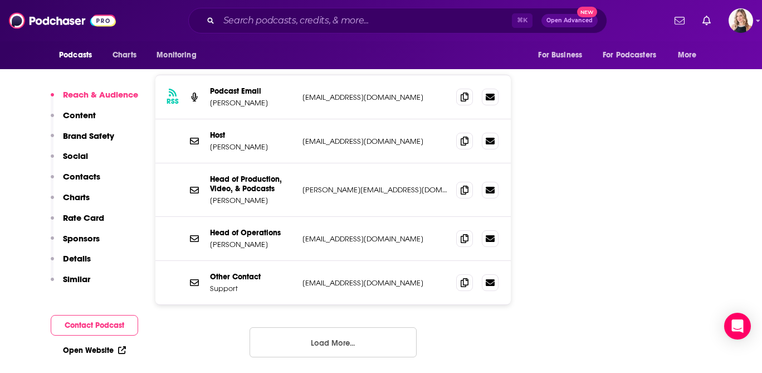
scroll to position [1383, 0]
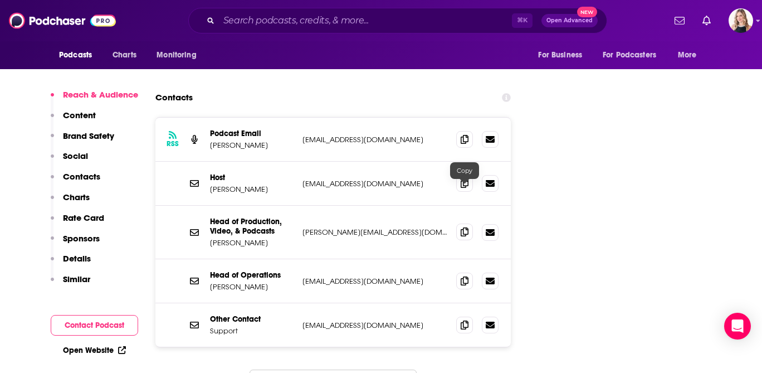
click at [462, 227] on icon at bounding box center [465, 231] width 8 height 9
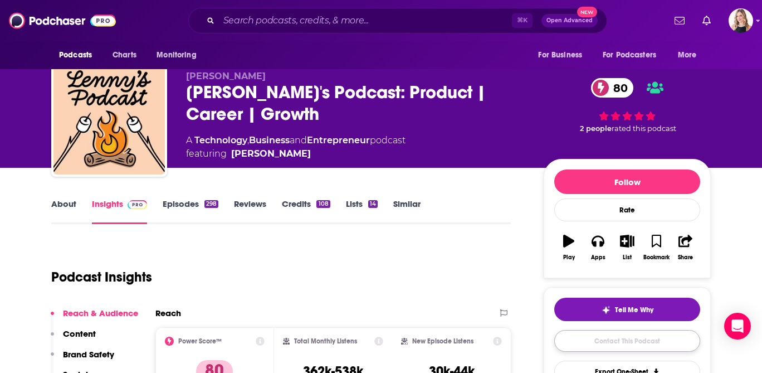
click at [605, 340] on link "Contact This Podcast" at bounding box center [627, 341] width 146 height 22
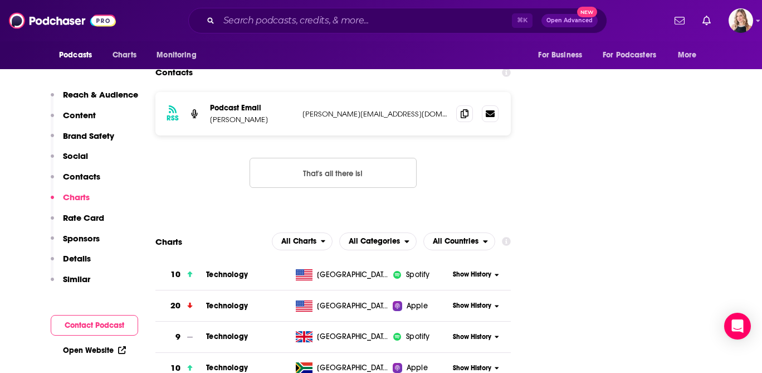
scroll to position [1154, 0]
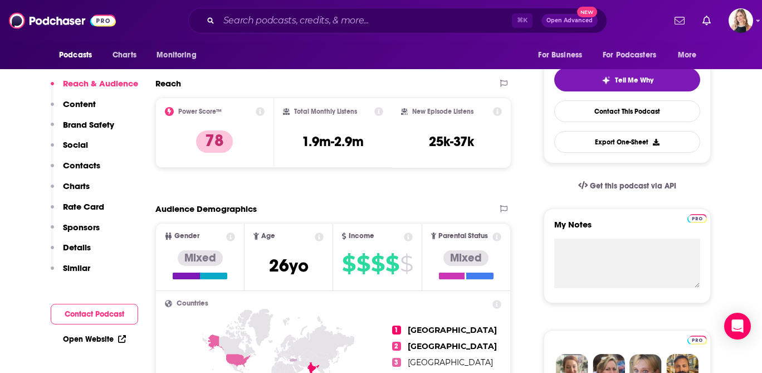
scroll to position [187, 0]
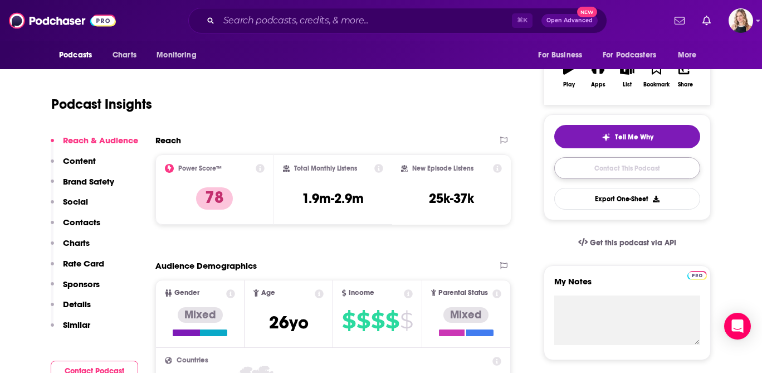
click at [600, 171] on link "Contact This Podcast" at bounding box center [627, 168] width 146 height 22
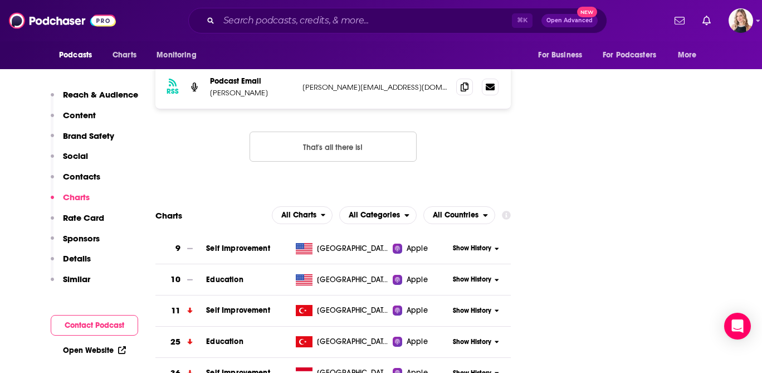
scroll to position [1235, 0]
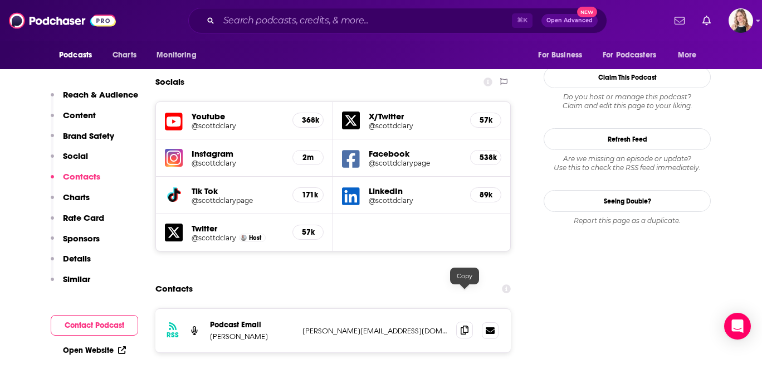
click at [465, 325] on icon at bounding box center [465, 329] width 8 height 9
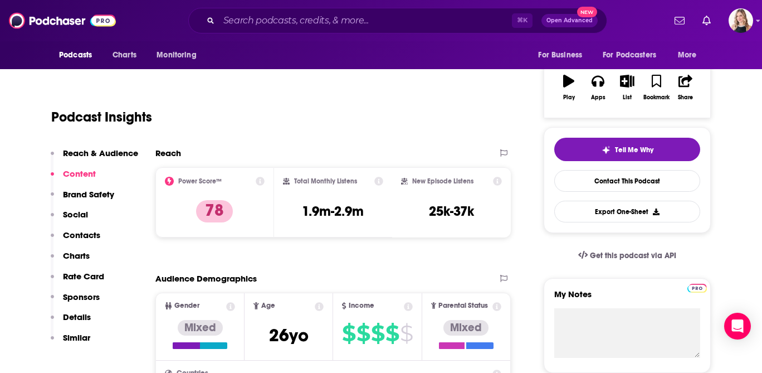
scroll to position [0, 0]
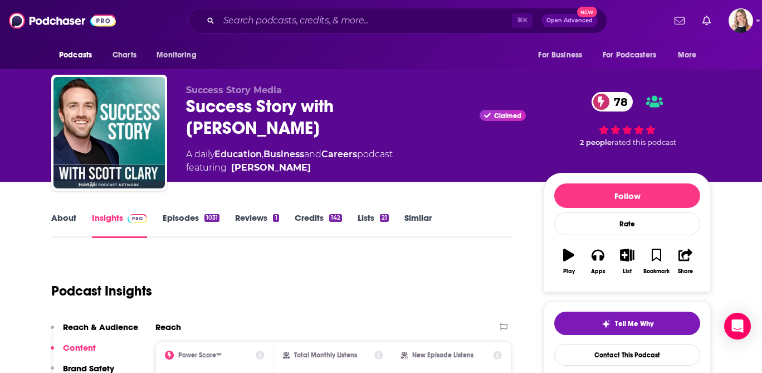
click at [267, 103] on div "Success Story with Scott D. Clary Claimed 78" at bounding box center [356, 116] width 340 height 43
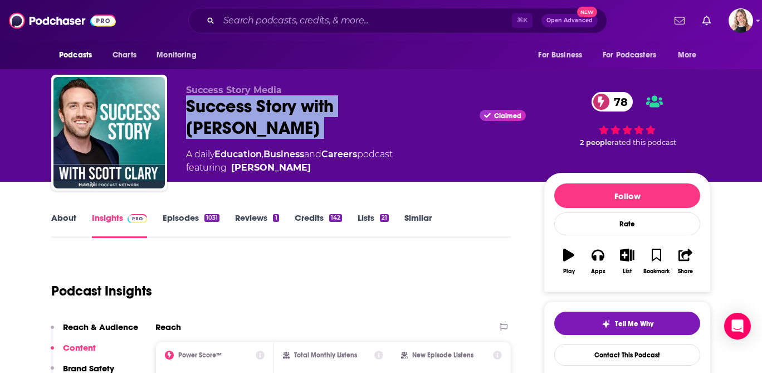
click at [267, 103] on div "Success Story with Scott D. Clary Claimed 78" at bounding box center [356, 116] width 340 height 43
copy div "Success Story with Scott D. Clary"
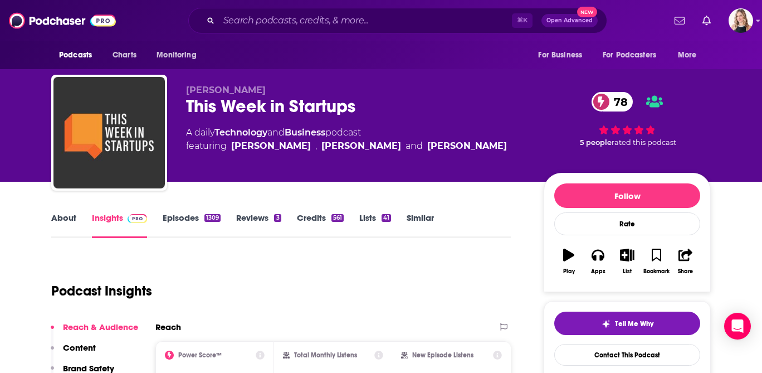
scroll to position [71, 0]
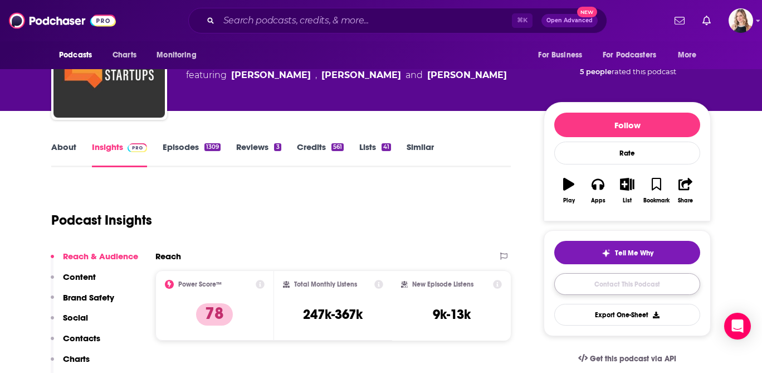
click at [611, 283] on link "Contact This Podcast" at bounding box center [627, 284] width 146 height 22
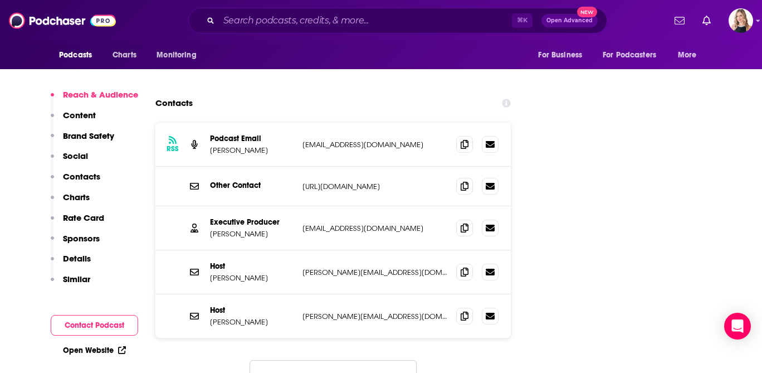
scroll to position [1374, 0]
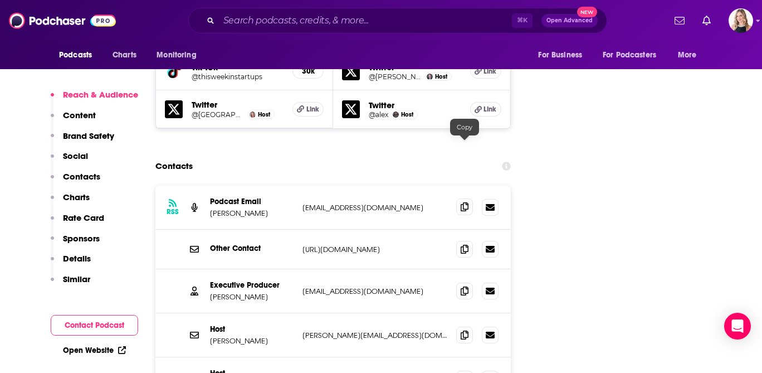
click at [466, 202] on icon at bounding box center [465, 206] width 8 height 9
click at [463, 286] on icon at bounding box center [465, 290] width 8 height 9
drag, startPoint x: 269, startPoint y: 153, endPoint x: 210, endPoint y: 154, distance: 59.6
click at [210, 186] on div "RSS Podcast Email Jason Calacanis thisweekinstudios@gmail.com thisweekinstudios…" at bounding box center [333, 208] width 356 height 44
copy p "Jason Calacanis"
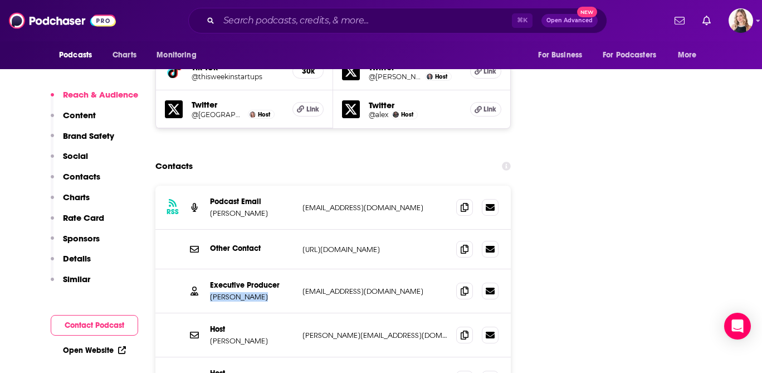
drag, startPoint x: 273, startPoint y: 238, endPoint x: 211, endPoint y: 236, distance: 62.4
click at [211, 292] on p "Jacqui Deegan" at bounding box center [252, 296] width 84 height 9
copy p "Jacqui Deegan"
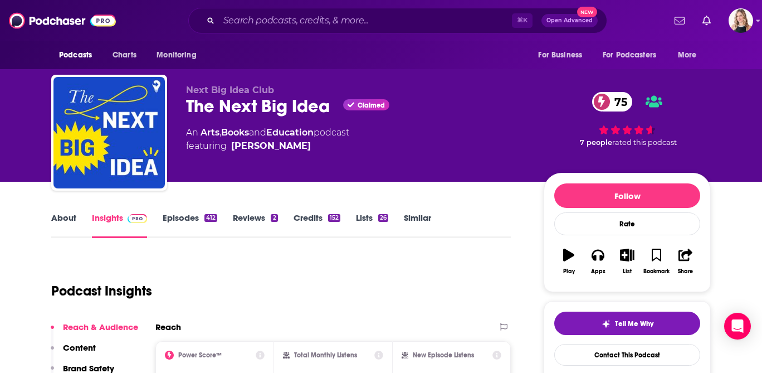
scroll to position [7, 0]
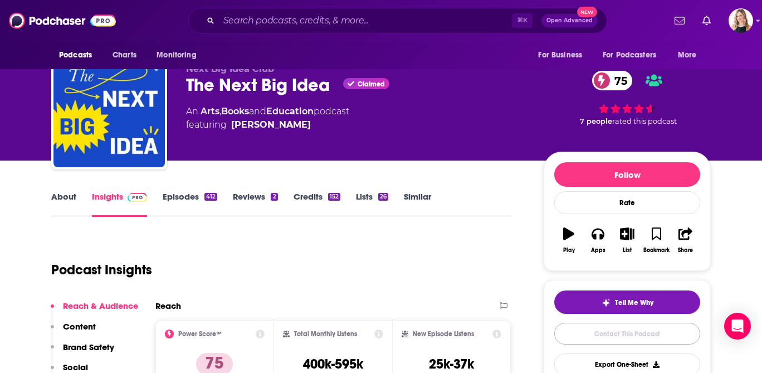
drag, startPoint x: 628, startPoint y: 331, endPoint x: 490, endPoint y: 281, distance: 146.8
click at [628, 331] on link "Contact This Podcast" at bounding box center [627, 334] width 146 height 22
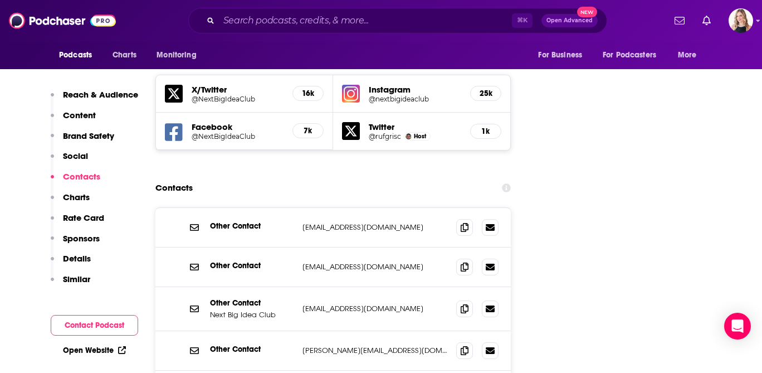
scroll to position [1298, 0]
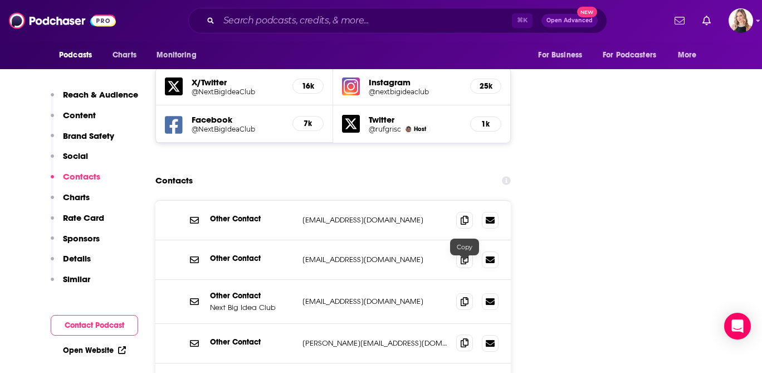
click at [462, 338] on icon at bounding box center [465, 342] width 8 height 9
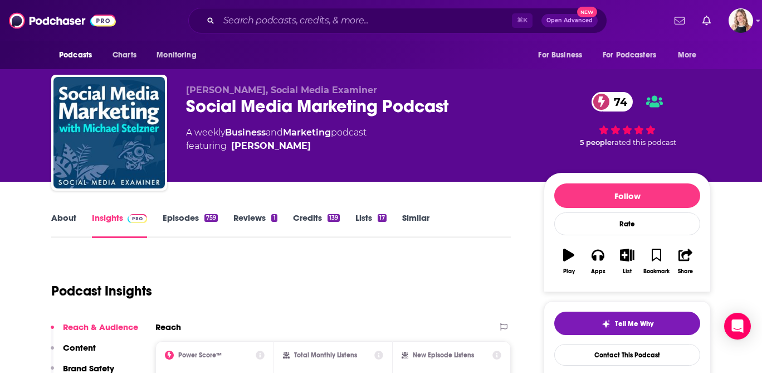
scroll to position [14, 0]
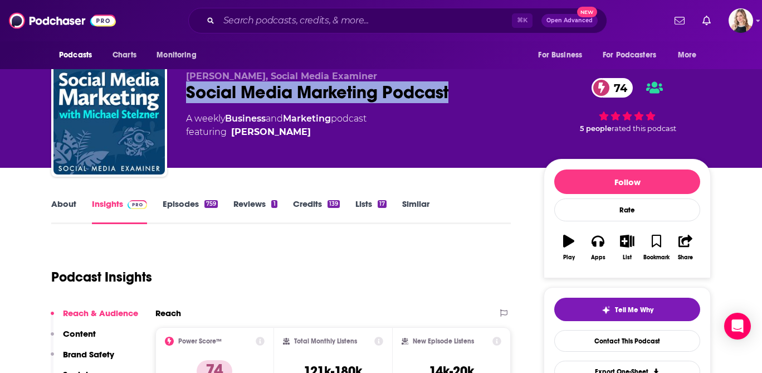
drag, startPoint x: 443, startPoint y: 92, endPoint x: 183, endPoint y: 96, distance: 260.3
click at [183, 96] on div "[PERSON_NAME], Social Media Examiner Social Media Marketing Podcast 74 A weekly…" at bounding box center [381, 121] width 660 height 120
copy h2 "Social Media Marketing Podcast"
drag, startPoint x: 599, startPoint y: 339, endPoint x: 488, endPoint y: 269, distance: 130.8
click at [599, 340] on link "Contact This Podcast" at bounding box center [627, 341] width 146 height 22
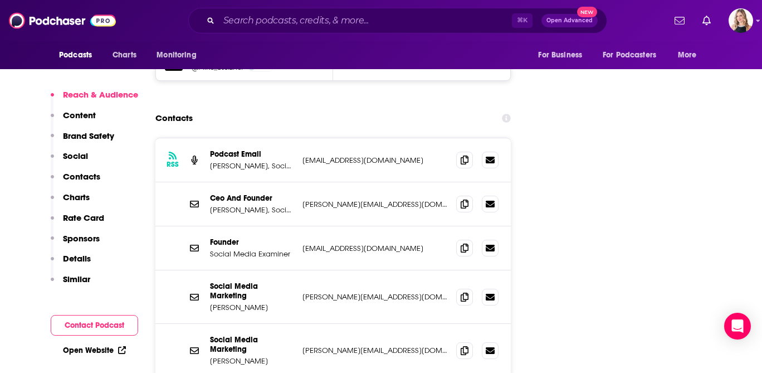
scroll to position [1377, 0]
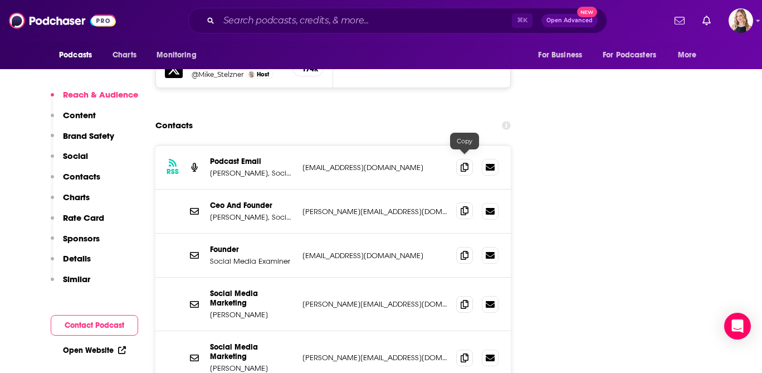
click at [465, 206] on icon at bounding box center [465, 210] width 8 height 9
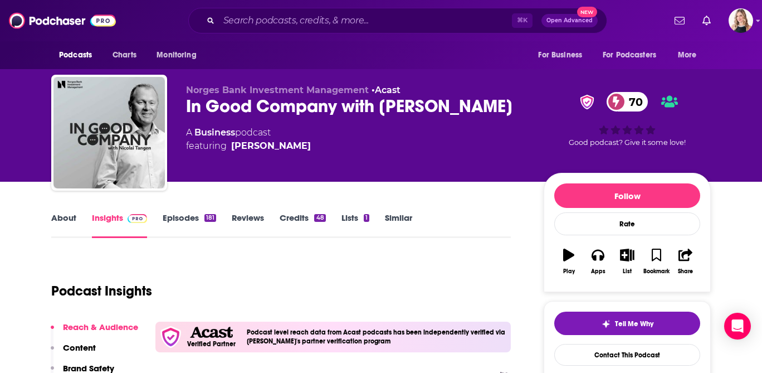
scroll to position [7, 0]
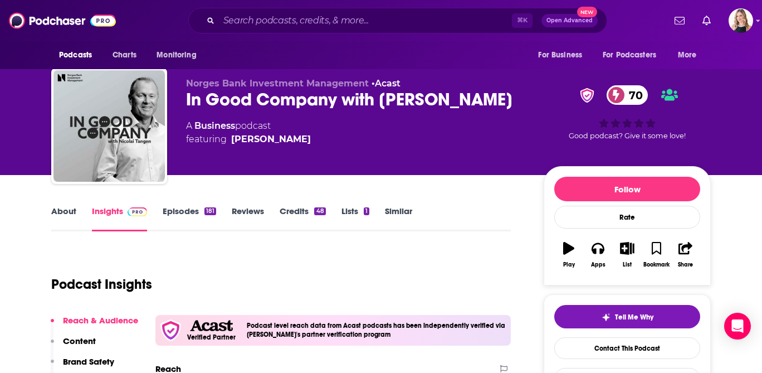
click at [359, 105] on div "In Good Company with Nicolai Tangen 70" at bounding box center [356, 100] width 340 height 22
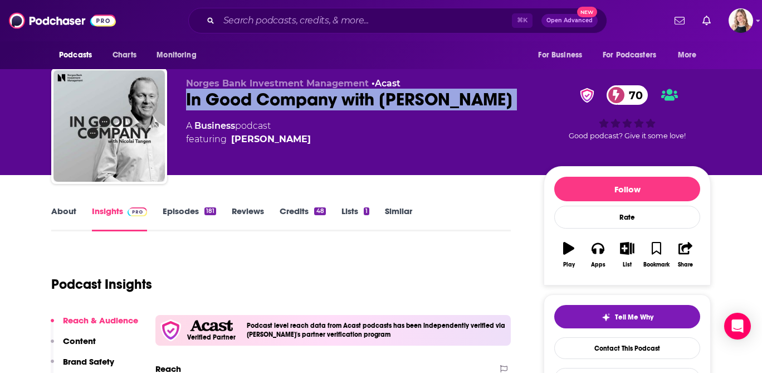
click at [359, 105] on div "In Good Company with Nicolai Tangen 70" at bounding box center [356, 100] width 340 height 22
copy div "In Good Company with Nicolai Tangen 70"
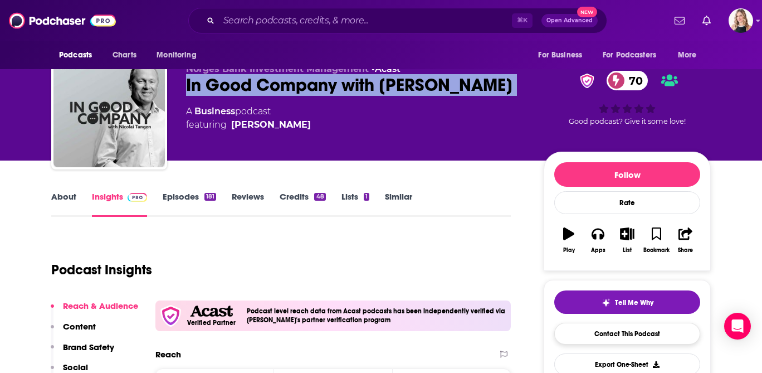
scroll to position [80, 0]
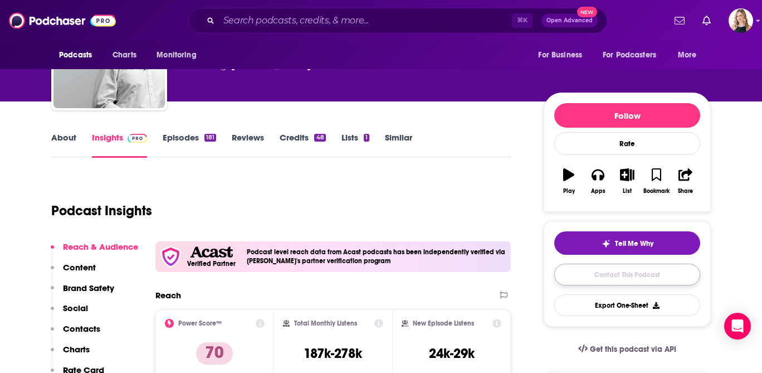
click at [630, 272] on link "Contact This Podcast" at bounding box center [627, 275] width 146 height 22
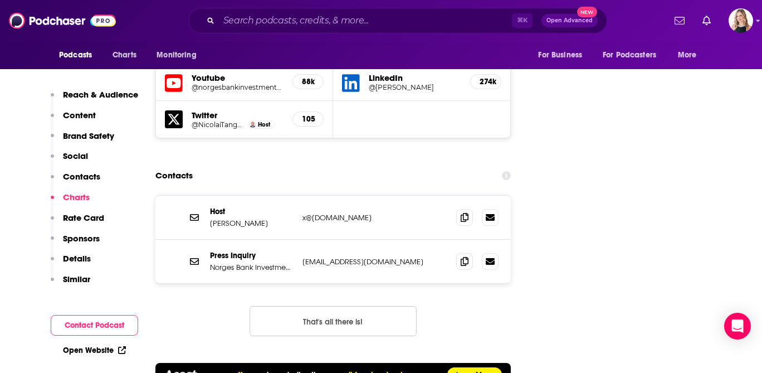
scroll to position [1329, 0]
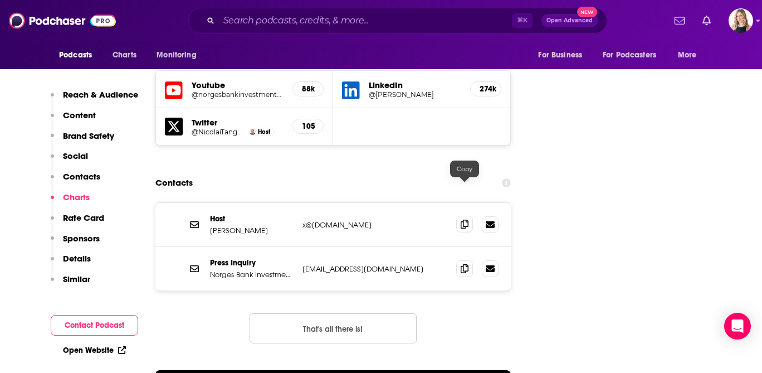
click at [464, 220] on icon at bounding box center [465, 224] width 8 height 9
click at [465, 220] on icon at bounding box center [465, 224] width 8 height 9
drag, startPoint x: 274, startPoint y: 191, endPoint x: 211, endPoint y: 197, distance: 63.8
click at [211, 226] on p "Nicolai Tangen" at bounding box center [252, 230] width 84 height 9
copy p "Nicolai Tangen"
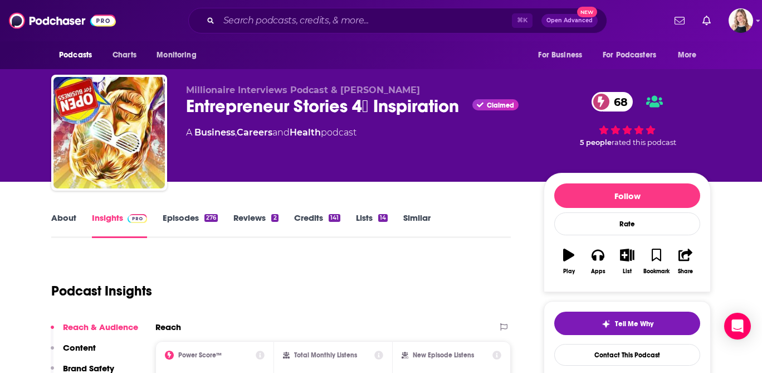
click at [313, 103] on div "Entrepreneur Stories 4⃣ Inspiration Claimed 68" at bounding box center [356, 106] width 340 height 22
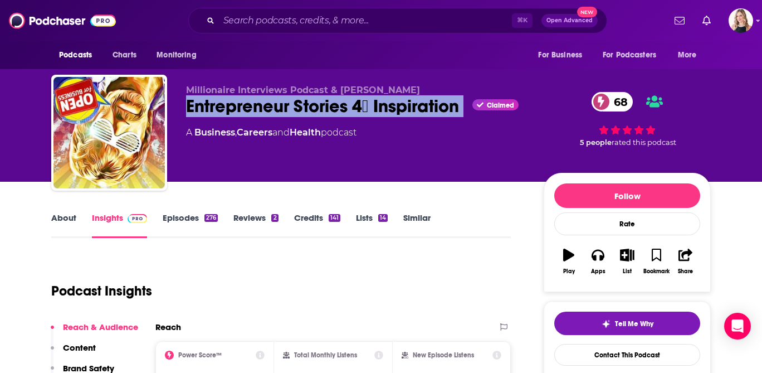
click at [313, 103] on div "Entrepreneur Stories 4⃣ Inspiration Claimed 68" at bounding box center [356, 106] width 340 height 22
copy div "Entrepreneur Stories 4⃣ Inspiration"
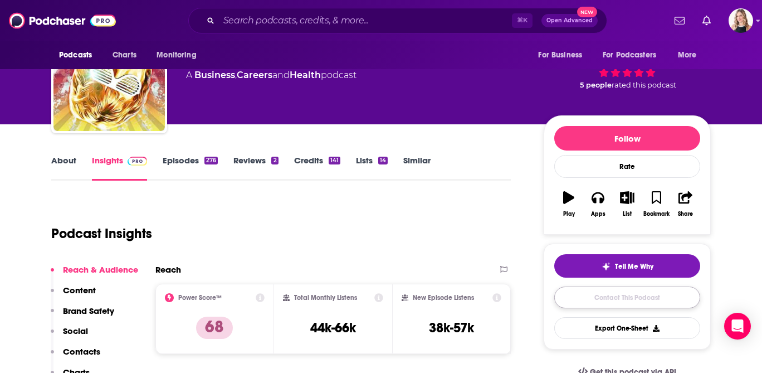
drag, startPoint x: 629, startPoint y: 301, endPoint x: 611, endPoint y: 296, distance: 19.1
click at [629, 301] on link "Contact This Podcast" at bounding box center [627, 297] width 146 height 22
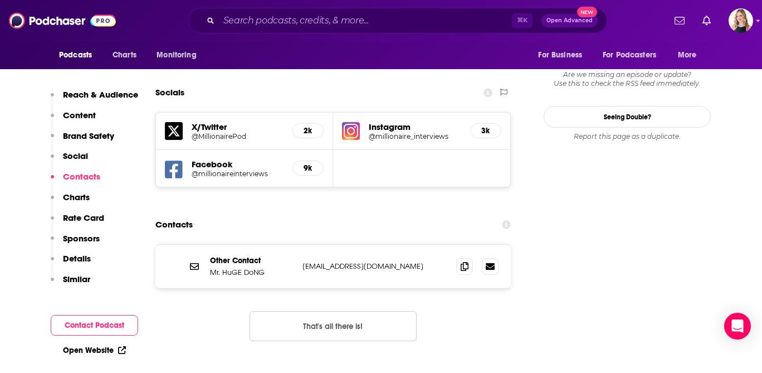
scroll to position [1200, 0]
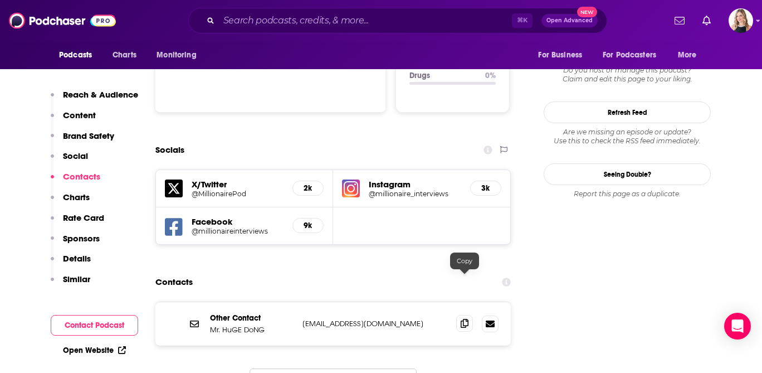
click at [461, 319] on icon at bounding box center [465, 323] width 8 height 9
click at [348, 179] on img at bounding box center [351, 188] width 18 height 18
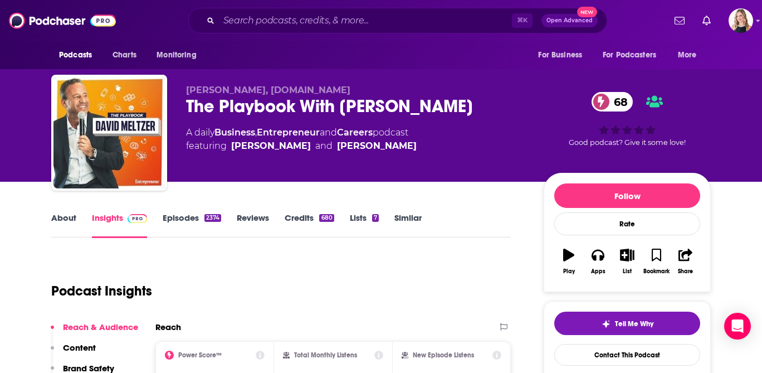
click at [343, 108] on div "The Playbook With [PERSON_NAME] 68" at bounding box center [356, 106] width 340 height 22
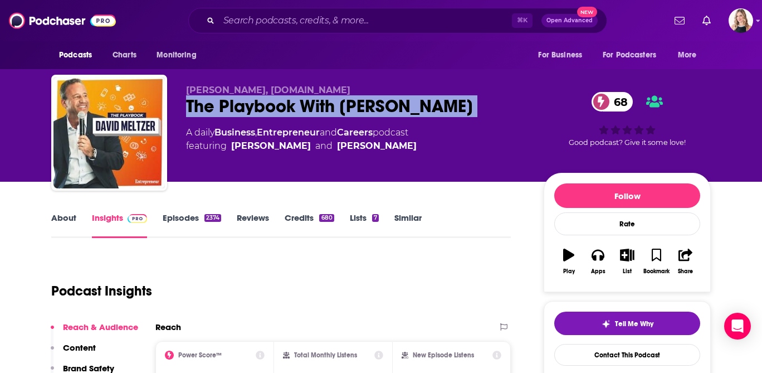
click at [343, 108] on div "The Playbook With David Meltzer 68" at bounding box center [356, 106] width 340 height 22
copy div "The Playbook With David Meltzer 68"
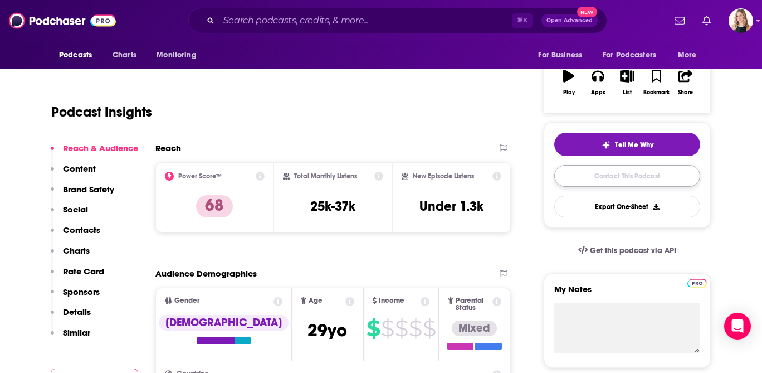
click at [587, 186] on link "Contact This Podcast" at bounding box center [627, 176] width 146 height 22
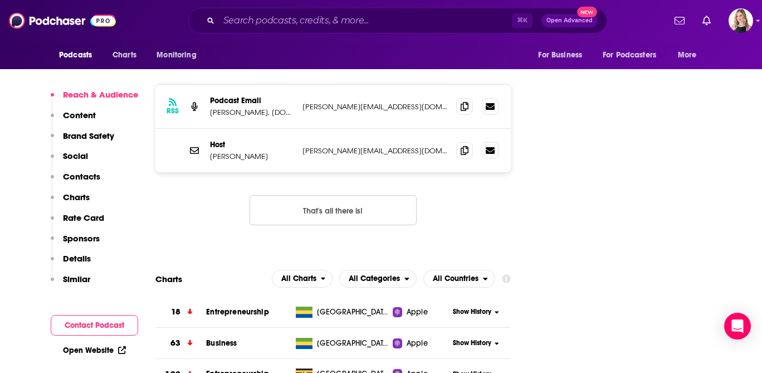
scroll to position [1289, 0]
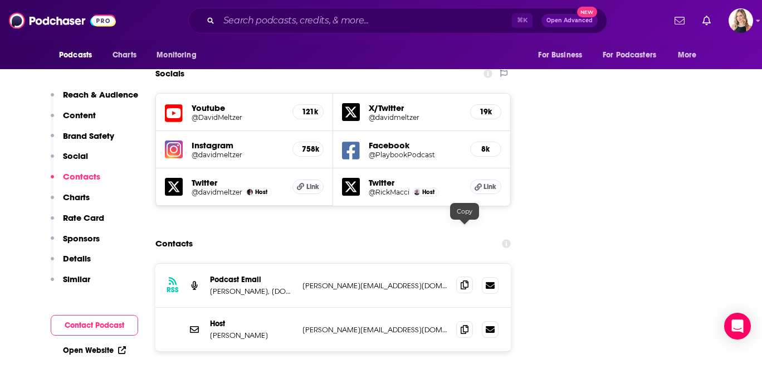
click at [461, 280] on icon at bounding box center [465, 284] width 8 height 9
click at [464, 324] on icon at bounding box center [465, 328] width 8 height 9
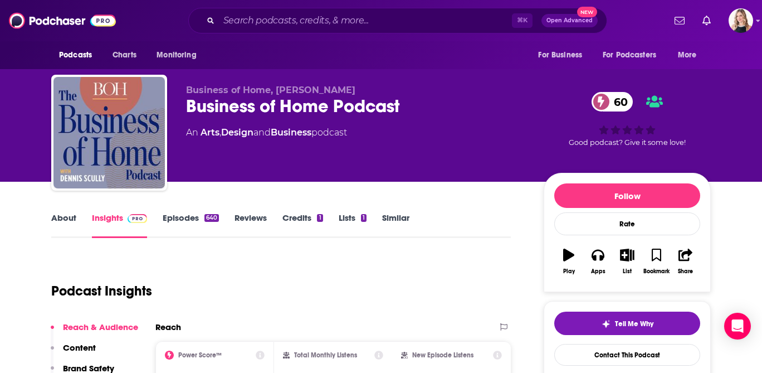
scroll to position [7, 0]
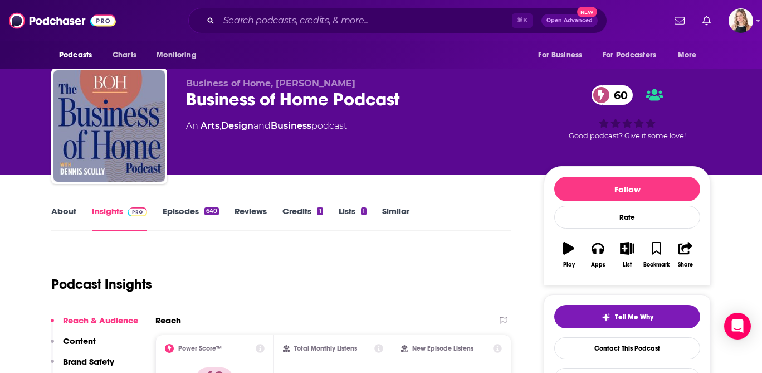
click at [328, 103] on div "Business of Home Podcast 60" at bounding box center [356, 100] width 340 height 22
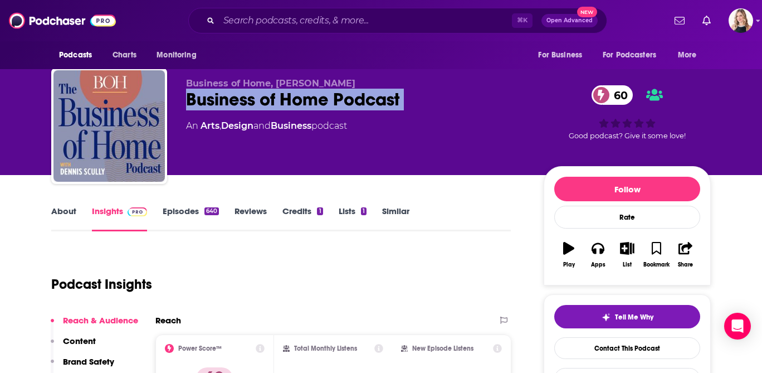
click at [328, 103] on div "Business of Home Podcast 60" at bounding box center [356, 100] width 340 height 22
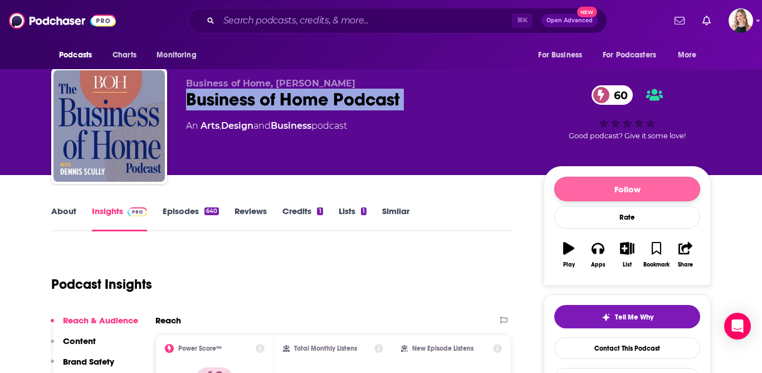
copy div "Business of Home Podcast 60"
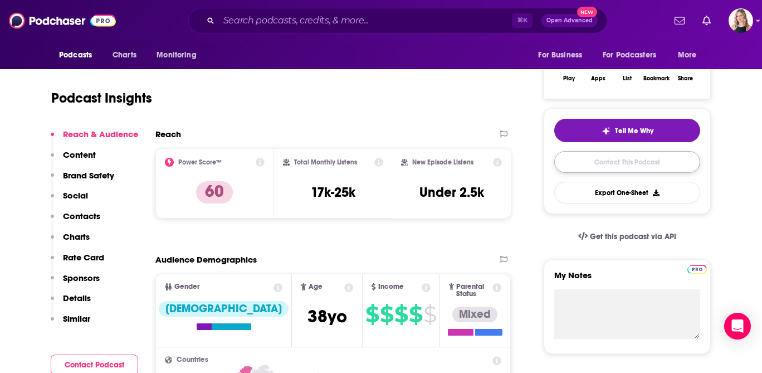
click at [596, 166] on link "Contact This Podcast" at bounding box center [627, 162] width 146 height 22
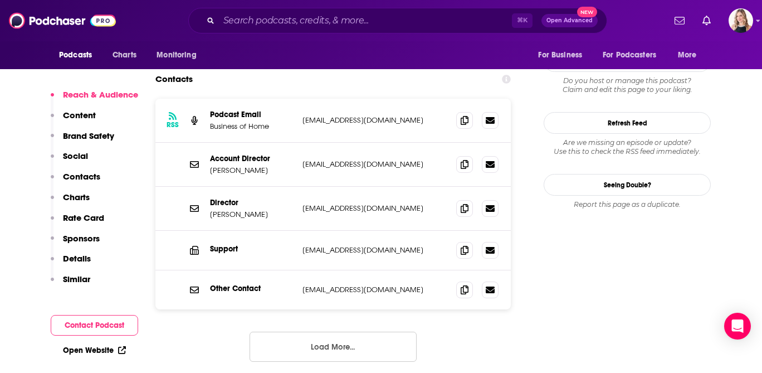
scroll to position [1164, 0]
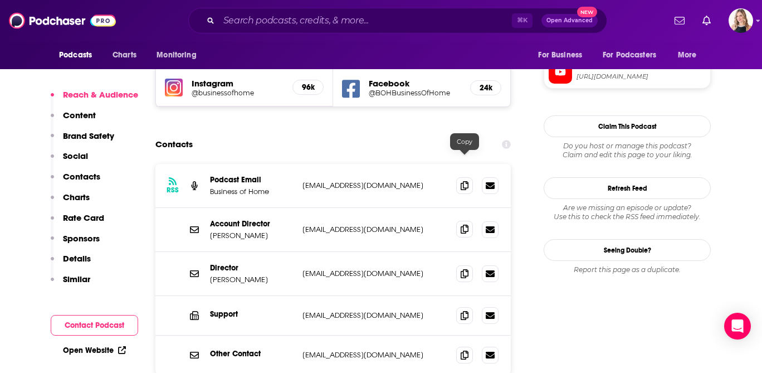
click at [464, 225] on icon at bounding box center [465, 229] width 8 height 9
drag, startPoint x: 255, startPoint y: 173, endPoint x: 207, endPoint y: 165, distance: 48.6
click at [207, 208] on div "Account Director Amy Keiser akeiser@businessofhome.com akeiser@businessofhome.c…" at bounding box center [333, 230] width 356 height 44
copy p "Amy Keiser"
click at [465, 269] on icon at bounding box center [465, 273] width 8 height 9
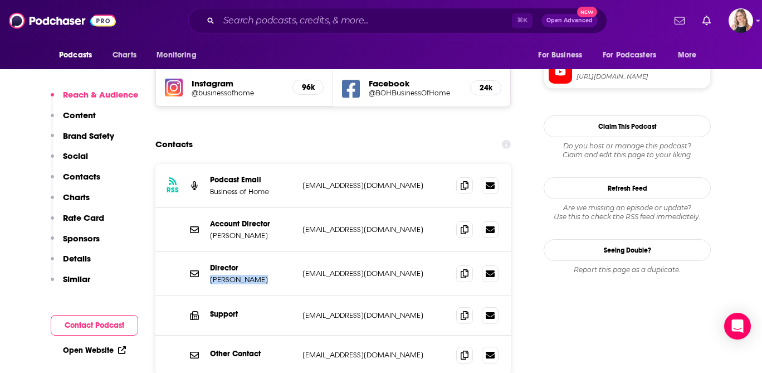
drag, startPoint x: 257, startPoint y: 216, endPoint x: 212, endPoint y: 214, distance: 45.8
click at [212, 252] on div "Director Molly Jackson mjackson@businessofhome.com mjackson@businessofhome.com" at bounding box center [333, 274] width 356 height 44
copy p "Molly Jackson"
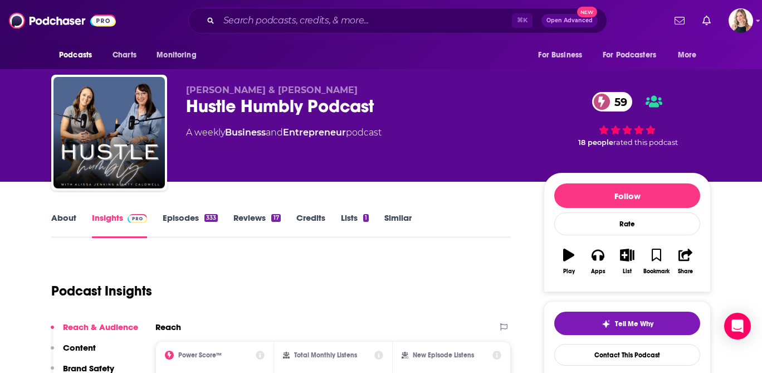
scroll to position [7, 0]
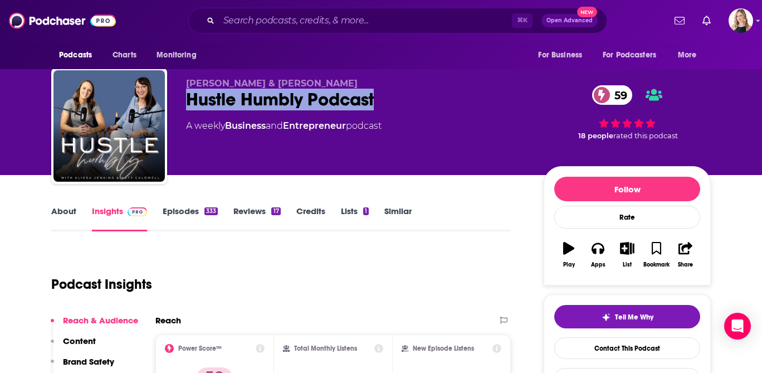
drag, startPoint x: 421, startPoint y: 98, endPoint x: 187, endPoint y: 106, distance: 234.2
click at [187, 106] on div "Hustle Humbly Podcast 59" at bounding box center [356, 100] width 340 height 22
copy h2 "Hustle Humbly Podcast"
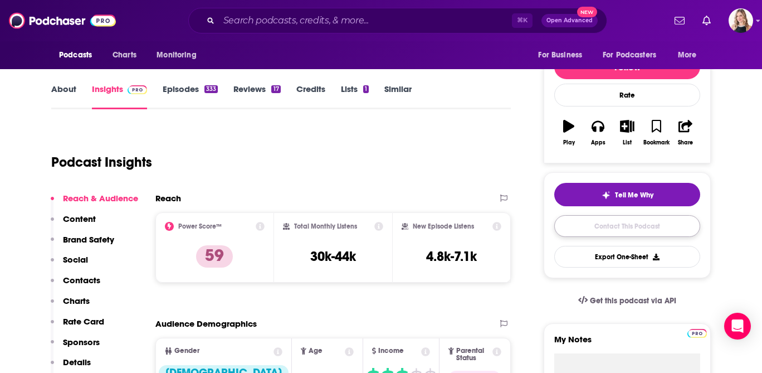
click at [588, 227] on link "Contact This Podcast" at bounding box center [627, 226] width 146 height 22
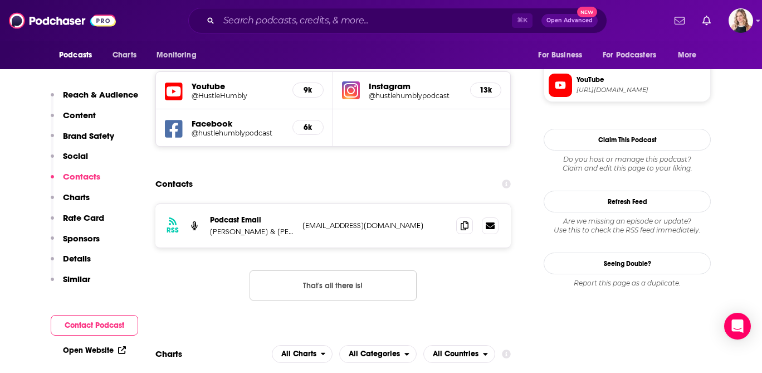
scroll to position [1053, 0]
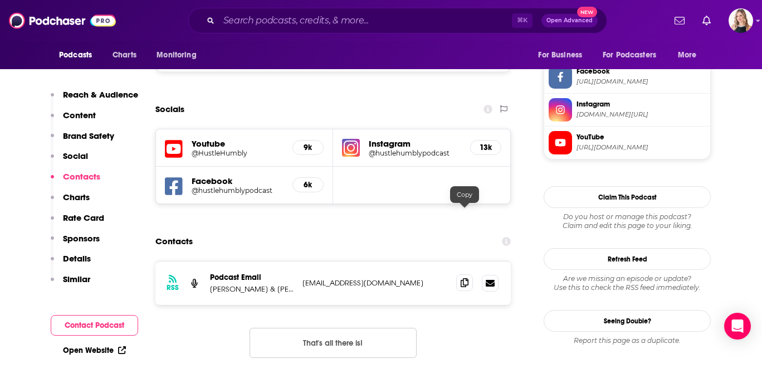
click at [461, 278] on icon at bounding box center [465, 282] width 8 height 9
drag, startPoint x: 211, startPoint y: 223, endPoint x: 298, endPoint y: 221, distance: 87.5
click at [298, 261] on div "RSS Podcast Email Alissa Jenkins & Katy Caldwell support@hustlehumblypodcast.co…" at bounding box center [333, 282] width 356 height 43
click at [259, 284] on p "Alissa Jenkins & Katy Caldwell" at bounding box center [252, 288] width 84 height 9
click at [219, 284] on p "Alissa Jenkins & Katy Caldwell" at bounding box center [252, 288] width 84 height 9
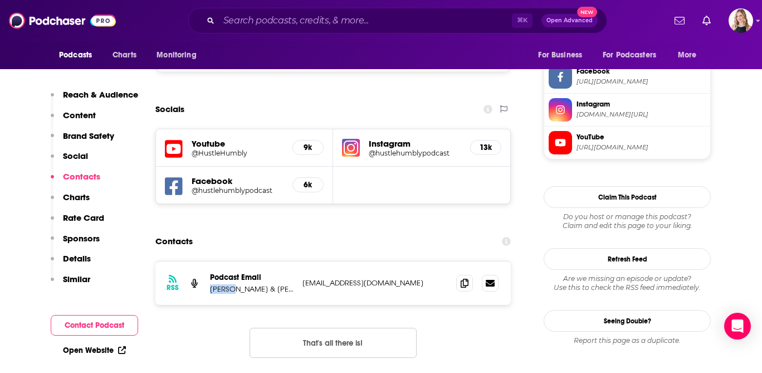
click at [219, 284] on p "Alissa Jenkins & Katy Caldwell" at bounding box center [252, 288] width 84 height 9
copy p "Alissa"
click at [276, 284] on p "Alissa Jenkins & Katy Caldwell" at bounding box center [252, 288] width 84 height 9
copy p "Katy"
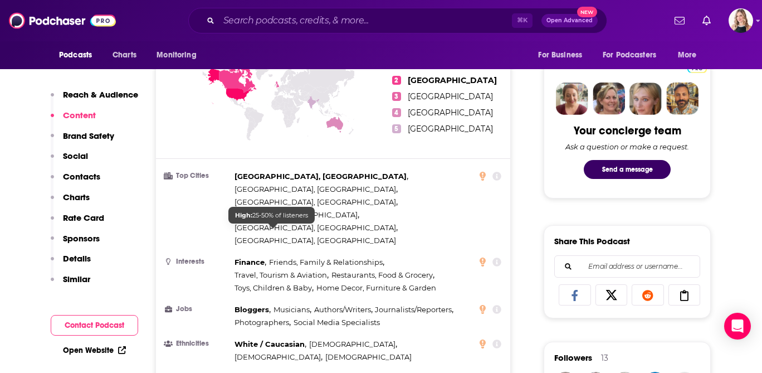
scroll to position [401, 0]
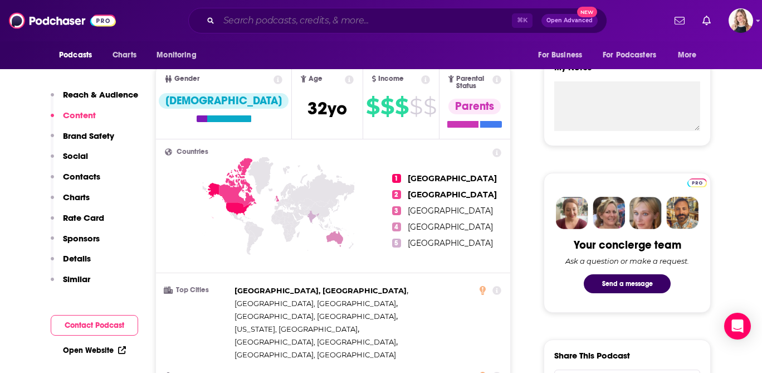
click at [281, 26] on input "Search podcasts, credits, & more..." at bounding box center [365, 21] width 293 height 18
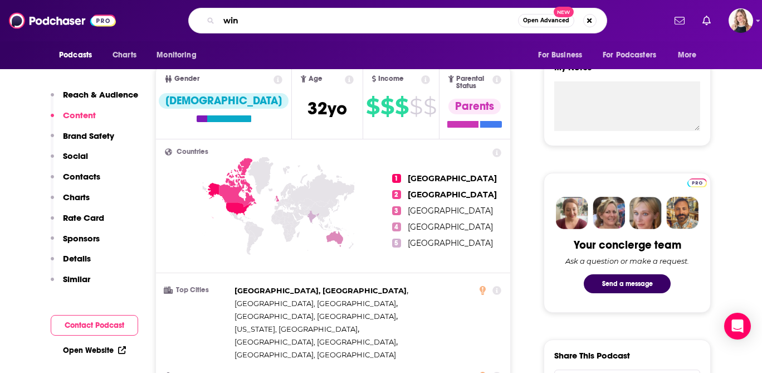
type input "wine"
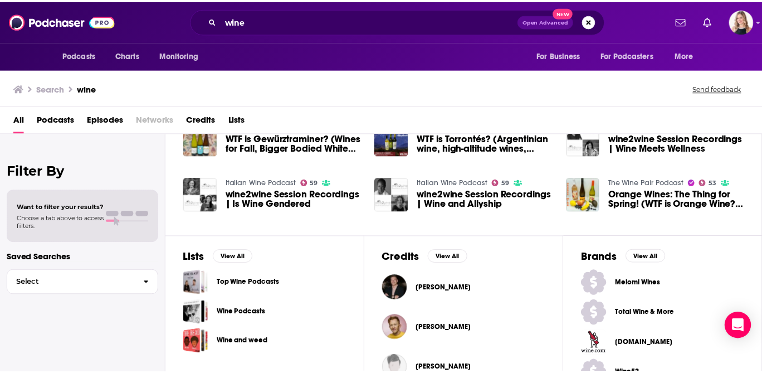
scroll to position [250, 0]
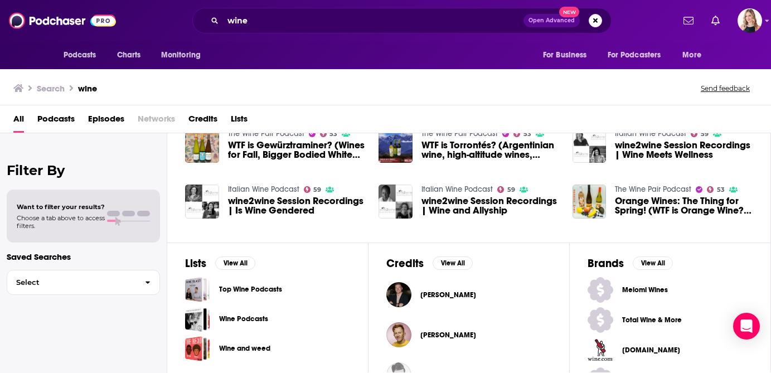
click at [643, 189] on link "The Wine Pair Podcast" at bounding box center [653, 188] width 76 height 9
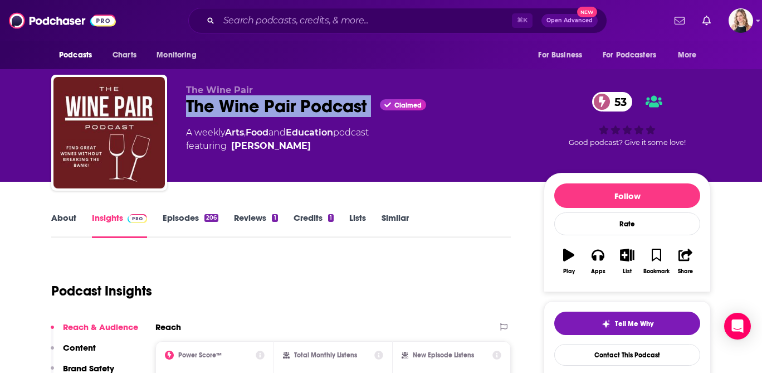
drag, startPoint x: 366, startPoint y: 109, endPoint x: 183, endPoint y: 106, distance: 182.8
click at [183, 106] on div "The Wine Pair The Wine Pair Podcast Claimed 53 A weekly Arts , Food and Educati…" at bounding box center [381, 135] width 660 height 120
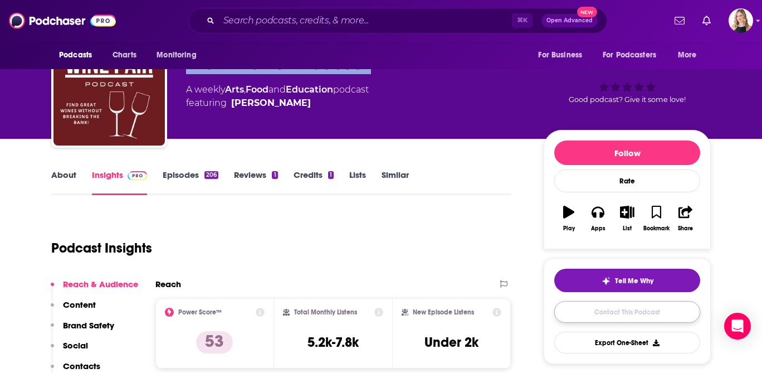
click at [614, 314] on link "Contact This Podcast" at bounding box center [627, 312] width 146 height 22
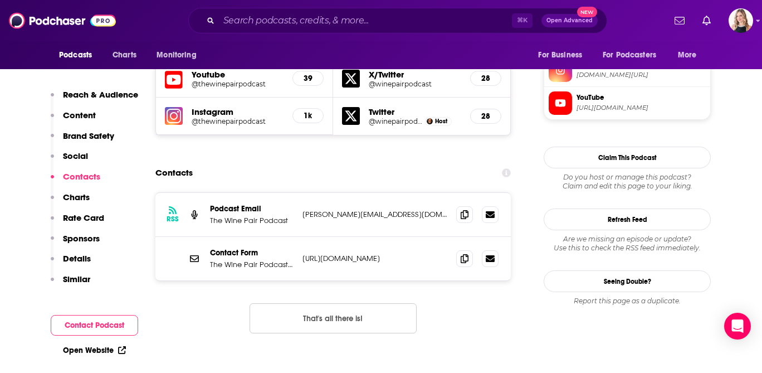
scroll to position [1036, 0]
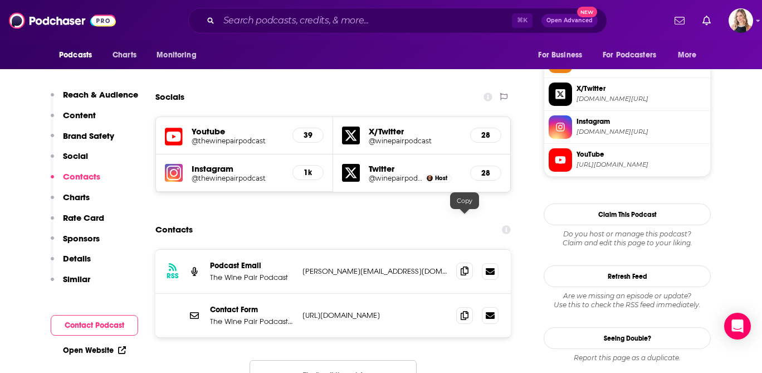
click at [459, 262] on span at bounding box center [464, 270] width 17 height 17
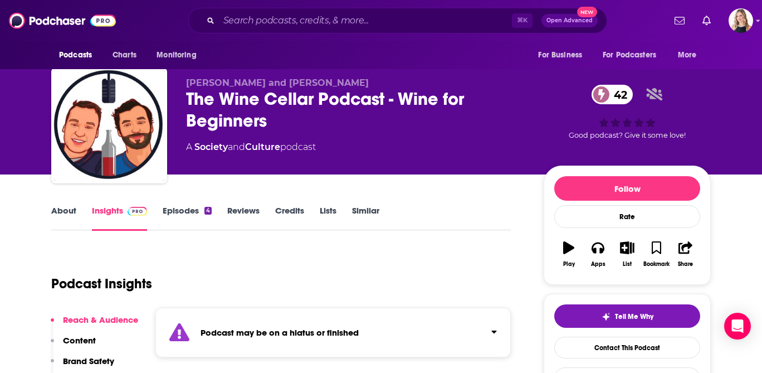
scroll to position [93, 0]
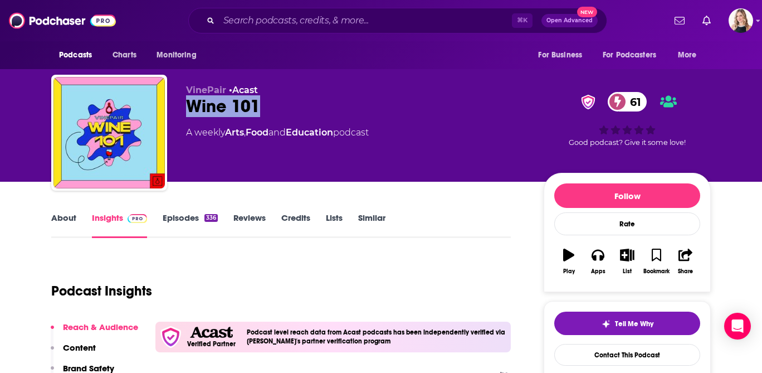
drag, startPoint x: 283, startPoint y: 102, endPoint x: 768, endPoint y: 174, distance: 490.8
click at [174, 103] on div "VinePair • Acast Wine 101 61 A weekly Arts , Food and Education podcast 61 Good…" at bounding box center [381, 135] width 660 height 120
copy h2 "Wine 101"
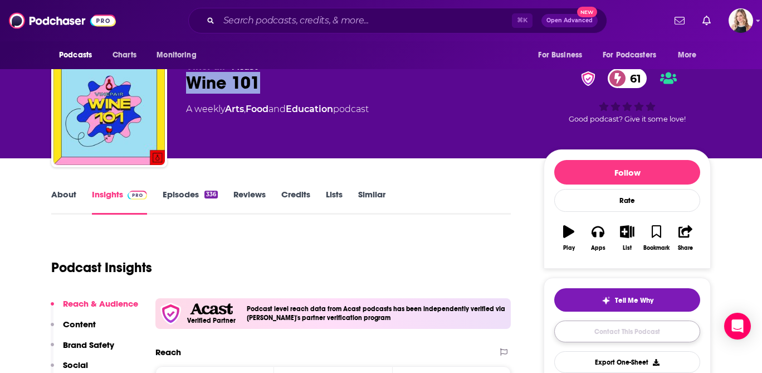
click at [595, 328] on link "Contact This Podcast" at bounding box center [627, 331] width 146 height 22
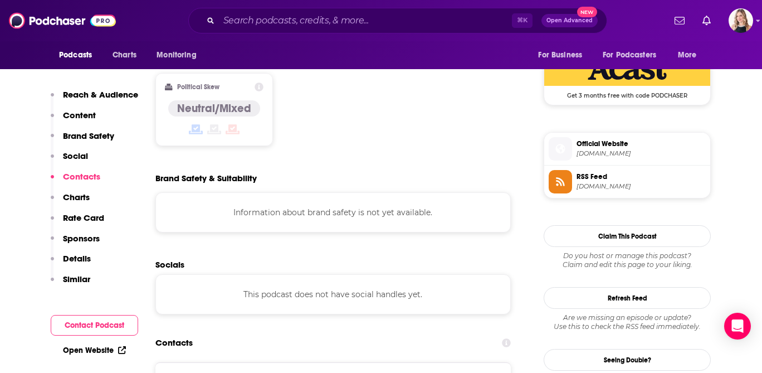
scroll to position [959, 0]
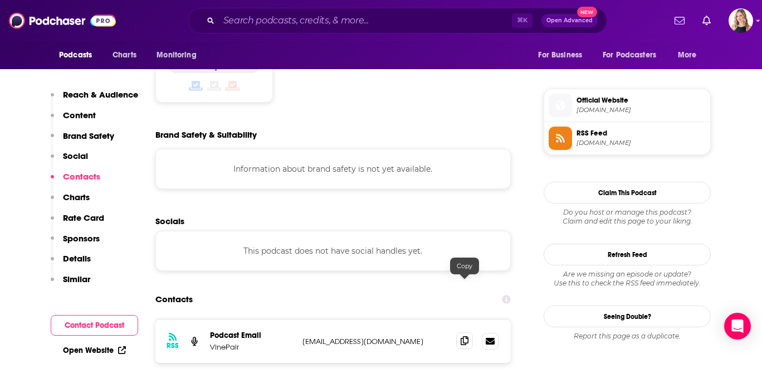
click at [463, 336] on icon at bounding box center [465, 340] width 8 height 9
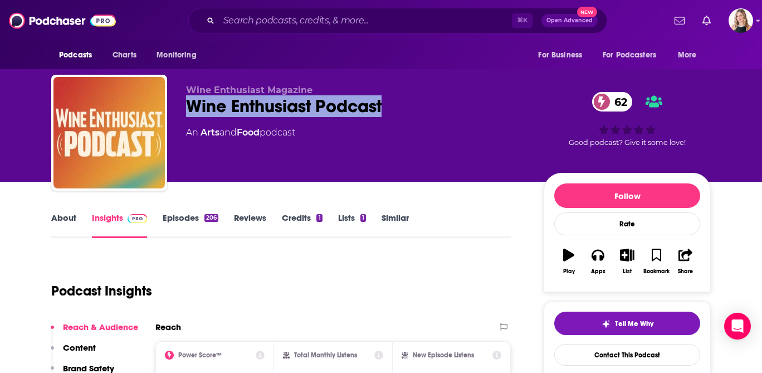
drag, startPoint x: 408, startPoint y: 105, endPoint x: 193, endPoint y: 95, distance: 215.3
click at [193, 95] on div "Wine Enthusiast Podcast 62" at bounding box center [356, 106] width 340 height 22
copy h2 "Wine Enthusiast Podcast"
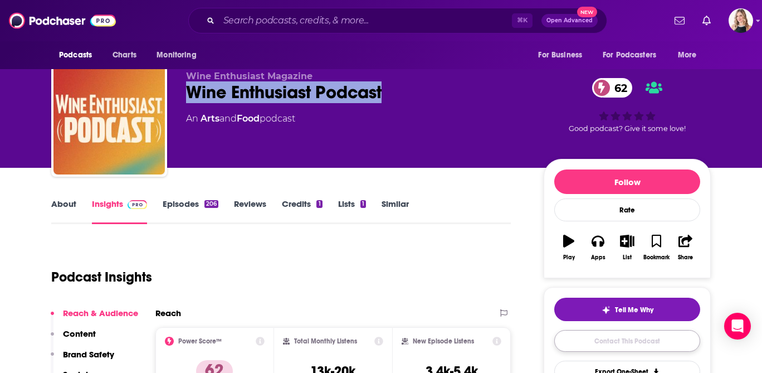
click at [620, 342] on link "Contact This Podcast" at bounding box center [627, 341] width 146 height 22
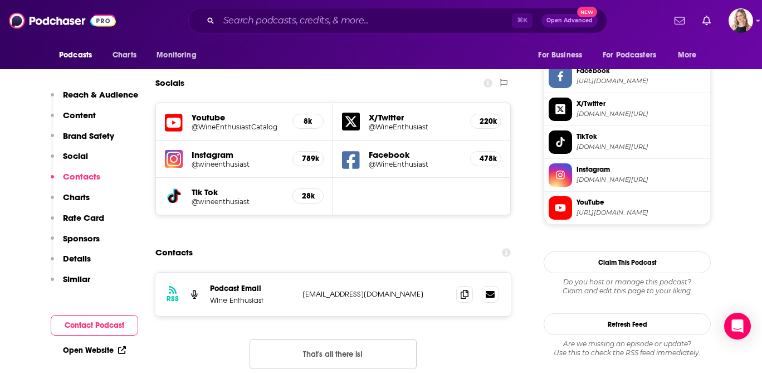
scroll to position [1061, 0]
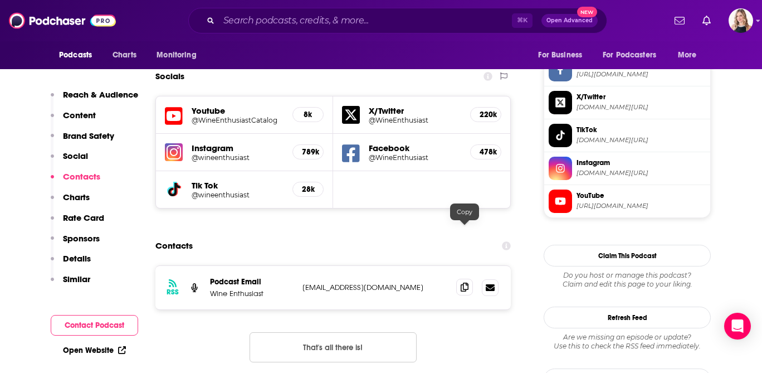
click at [464, 283] on icon at bounding box center [465, 287] width 8 height 9
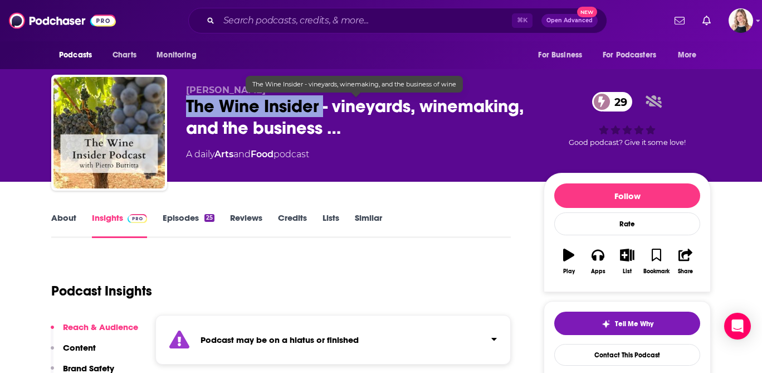
drag, startPoint x: 177, startPoint y: 106, endPoint x: 325, endPoint y: 108, distance: 147.7
click at [325, 108] on div "[PERSON_NAME] The Wine Insider - vineyards, winemaking, and the business … 29 A…" at bounding box center [381, 135] width 660 height 120
copy h2 "The Wine Insider"
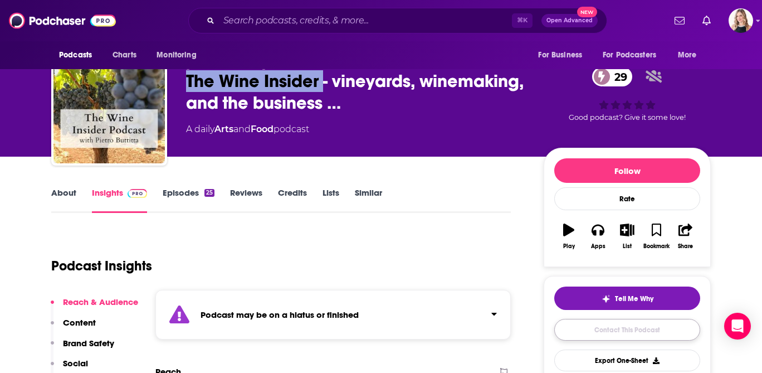
click at [609, 334] on link "Contact This Podcast" at bounding box center [627, 330] width 146 height 22
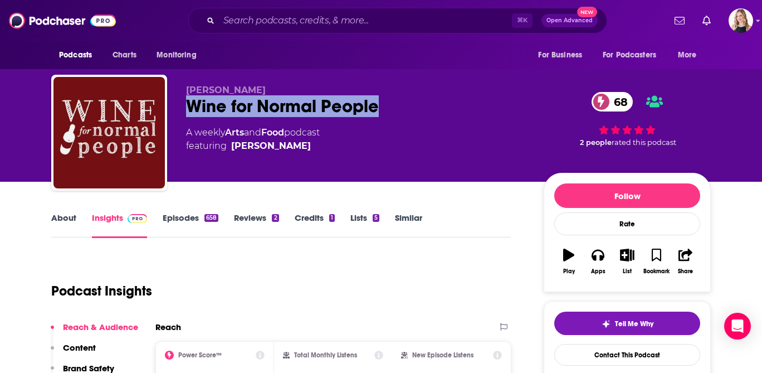
drag, startPoint x: 416, startPoint y: 115, endPoint x: 192, endPoint y: 115, distance: 224.6
click at [192, 115] on div "Wine for Normal People 68" at bounding box center [356, 106] width 340 height 22
copy h2 "Wine for Normal People"
click at [612, 356] on link "Contact This Podcast" at bounding box center [627, 355] width 146 height 22
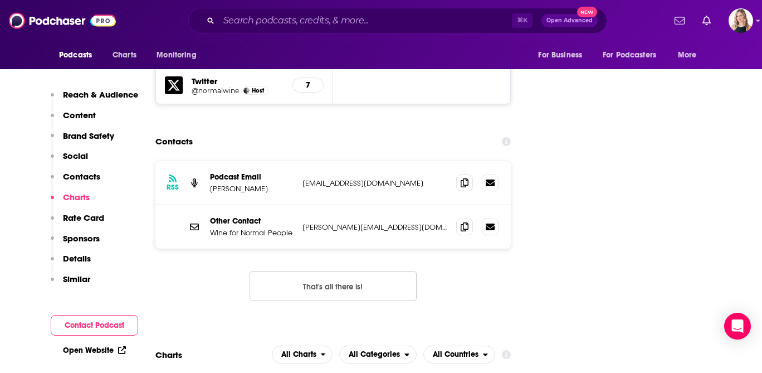
scroll to position [1236, 0]
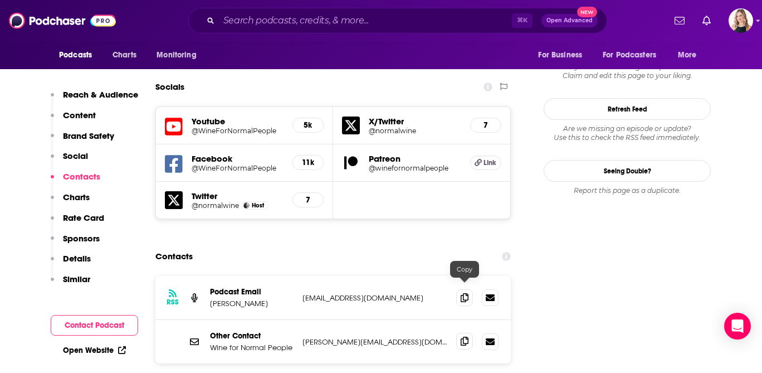
click at [463, 337] on icon at bounding box center [465, 341] width 8 height 9
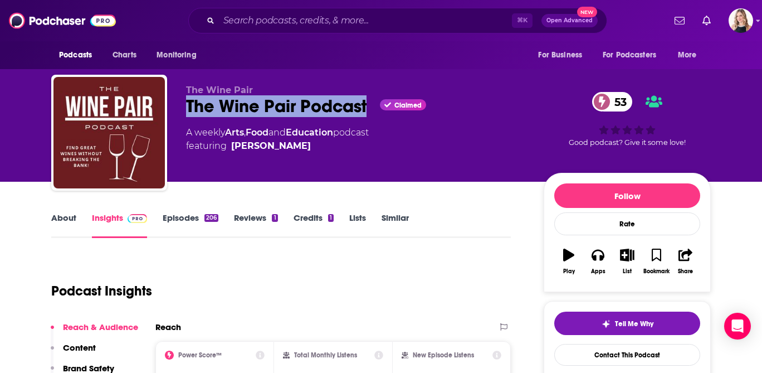
drag, startPoint x: 371, startPoint y: 105, endPoint x: 184, endPoint y: 105, distance: 186.7
click at [184, 105] on div "The Wine Pair The Wine Pair Podcast Claimed 53 A weekly Arts , Food and Educati…" at bounding box center [381, 135] width 660 height 120
copy h2 "The Wine Pair Podcast"
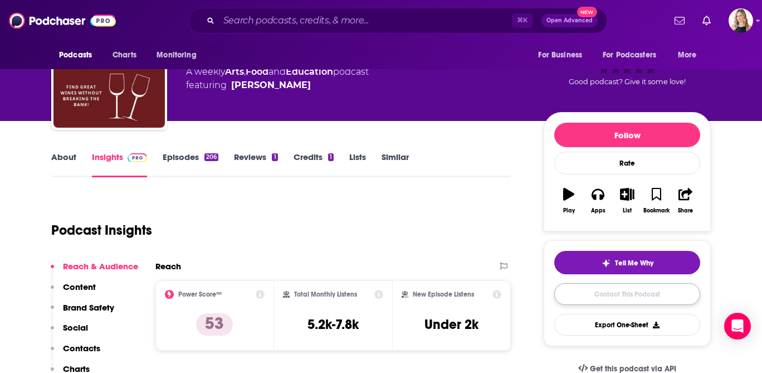
click at [624, 292] on link "Contact This Podcast" at bounding box center [627, 294] width 146 height 22
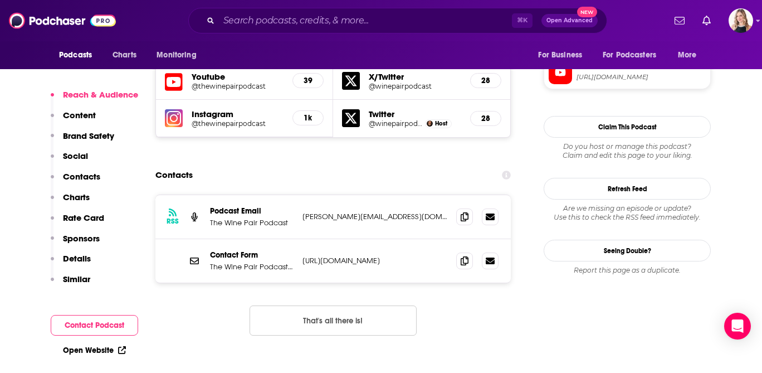
scroll to position [1083, 0]
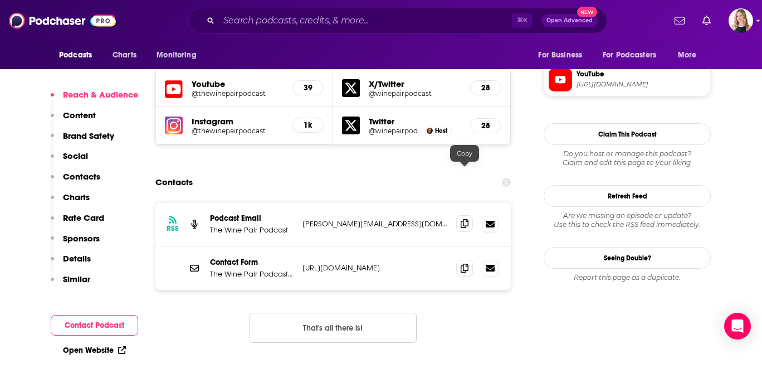
click at [461, 219] on icon at bounding box center [465, 223] width 8 height 9
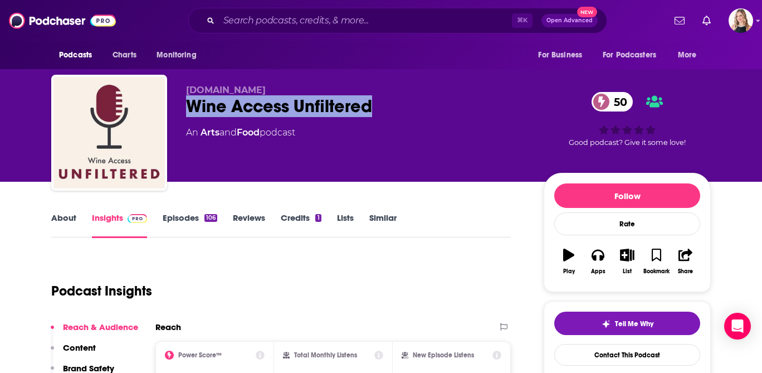
drag, startPoint x: 398, startPoint y: 112, endPoint x: 186, endPoint y: 103, distance: 213.1
click at [186, 103] on div "[DOMAIN_NAME] Wine Access Unfiltered 50 An Arts and Food podcast 50 Good podcas…" at bounding box center [381, 135] width 660 height 120
copy h2 "Wine Access Unfiltered"
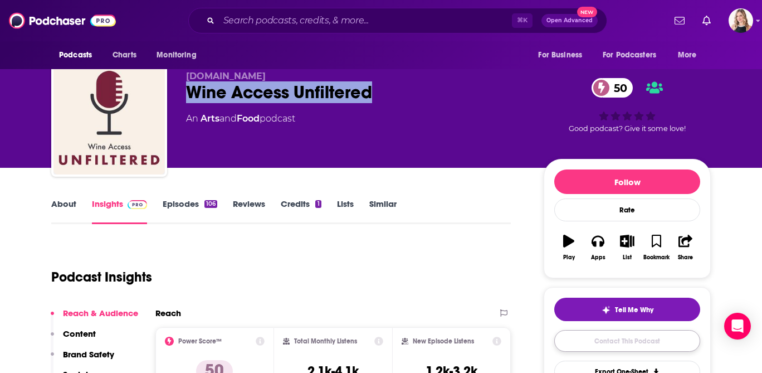
click at [604, 338] on link "Contact This Podcast" at bounding box center [627, 341] width 146 height 22
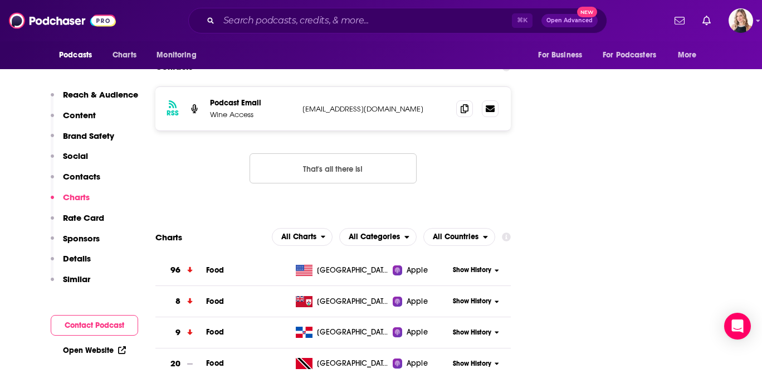
scroll to position [901, 0]
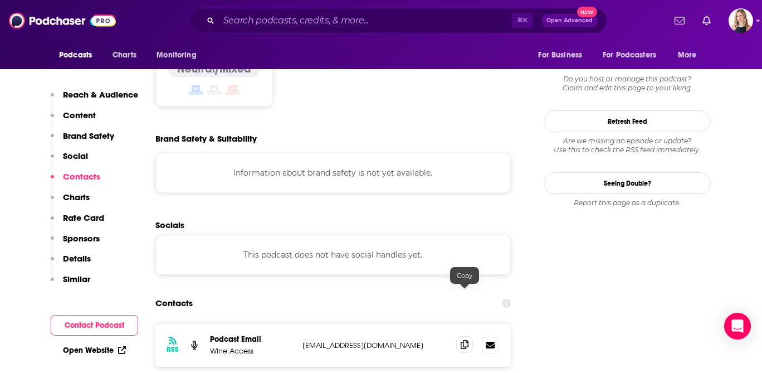
click at [458, 336] on span at bounding box center [464, 344] width 17 height 17
